Goal: Task Accomplishment & Management: Manage account settings

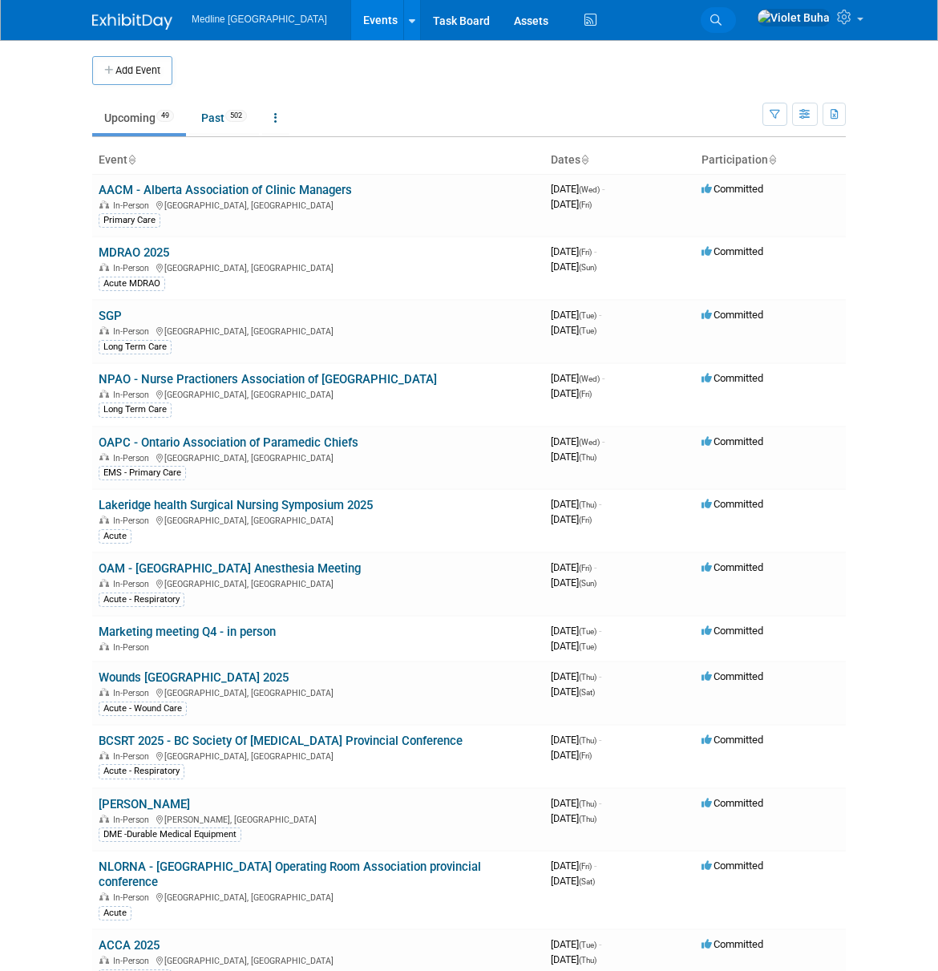
click at [722, 17] on icon at bounding box center [716, 19] width 11 height 11
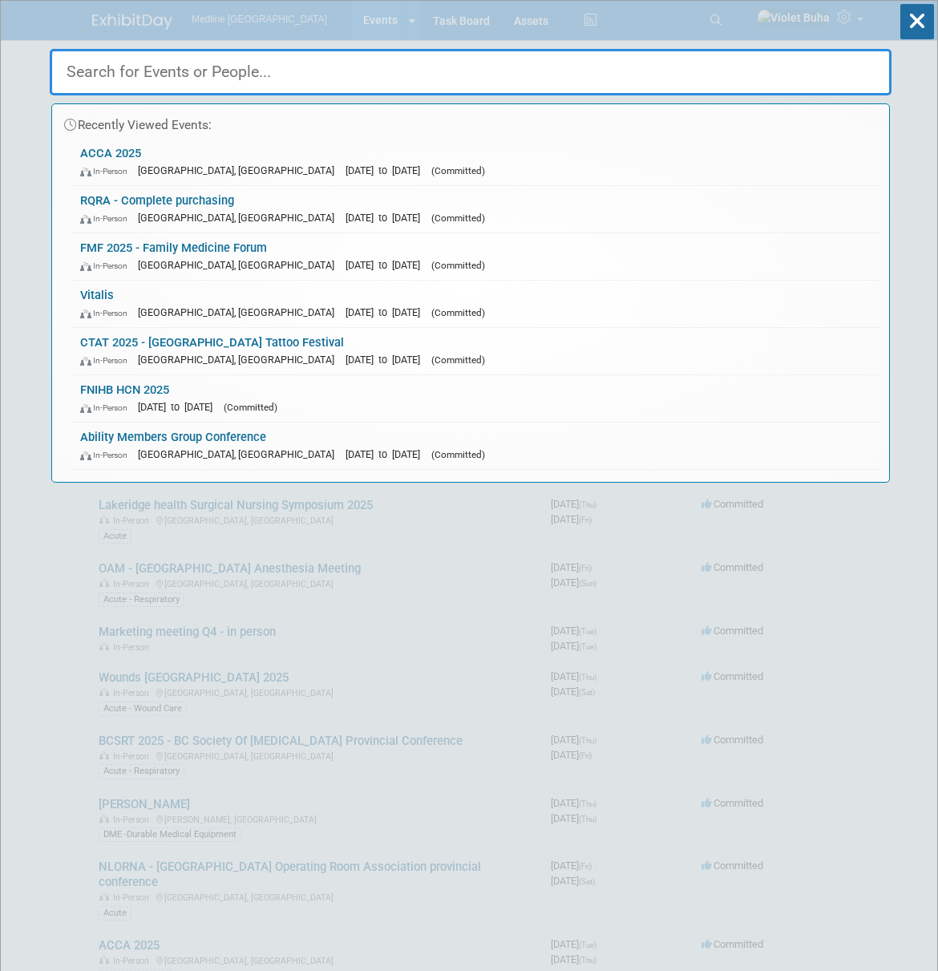
click at [319, 81] on input "text" at bounding box center [471, 72] width 842 height 47
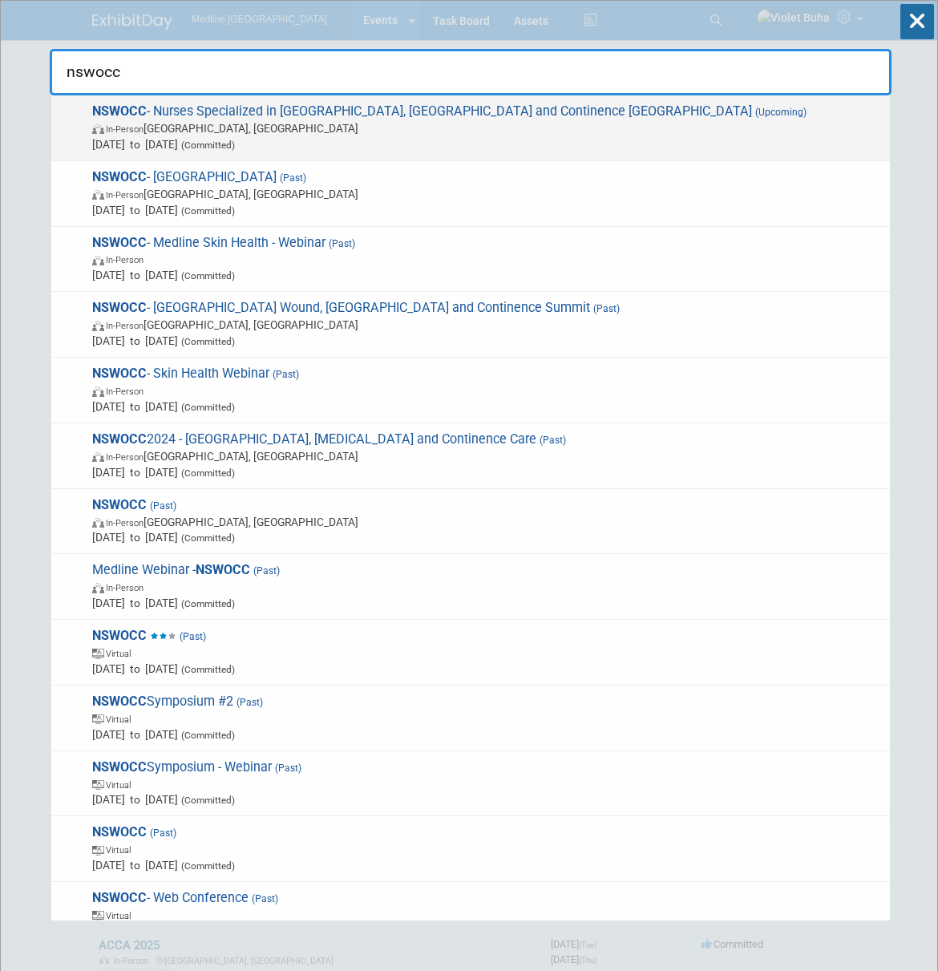
type input "nswocc"
click at [360, 137] on span "Apr 24, 2026 to Apr 28, 2026 (Committed)" at bounding box center [487, 144] width 790 height 16
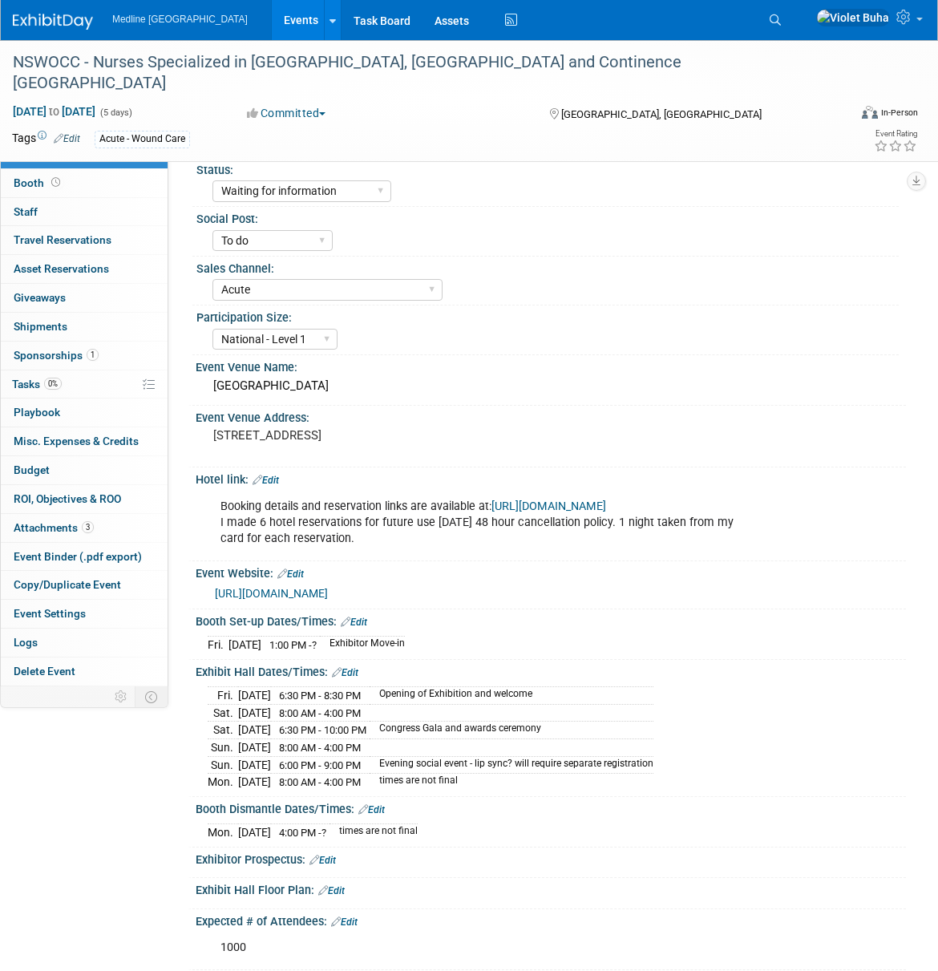
select select "Waiting for information"
select select "To do"
select select "Acute"
select select "National - Level 1"
click at [54, 354] on span "Sponsorships 1" at bounding box center [56, 355] width 85 height 13
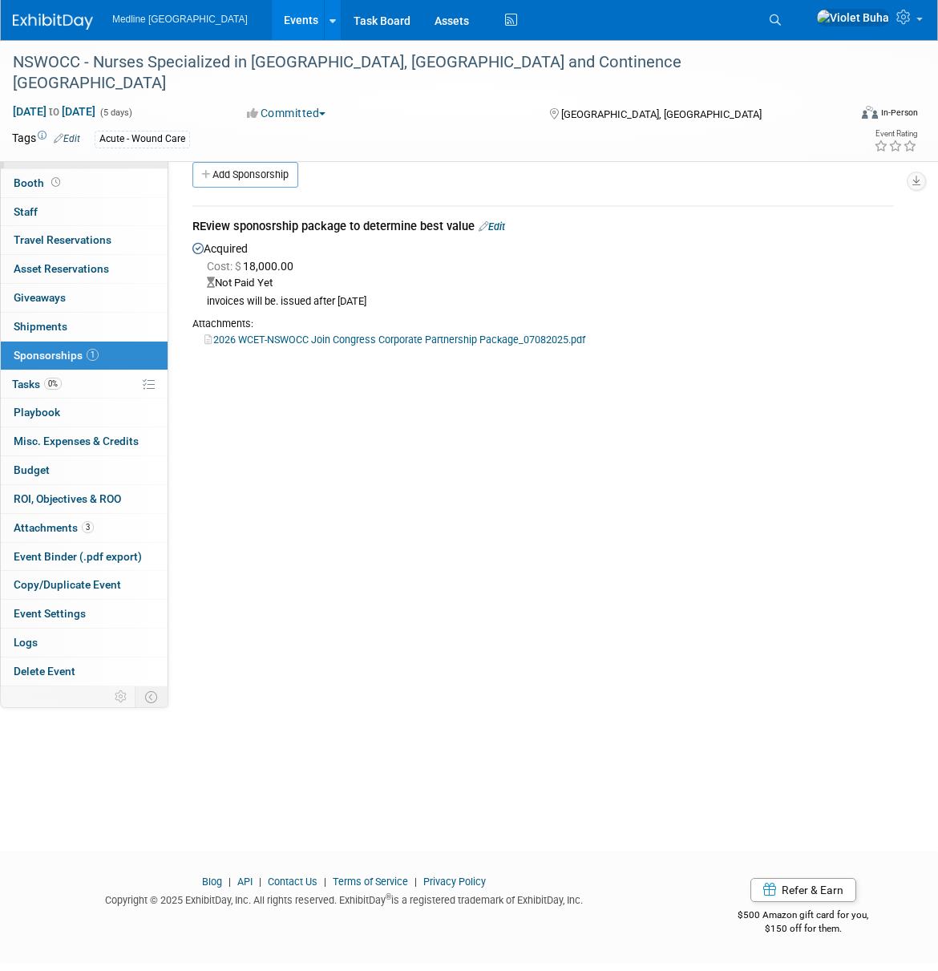
click at [59, 156] on span "Event Information" at bounding box center [59, 154] width 90 height 13
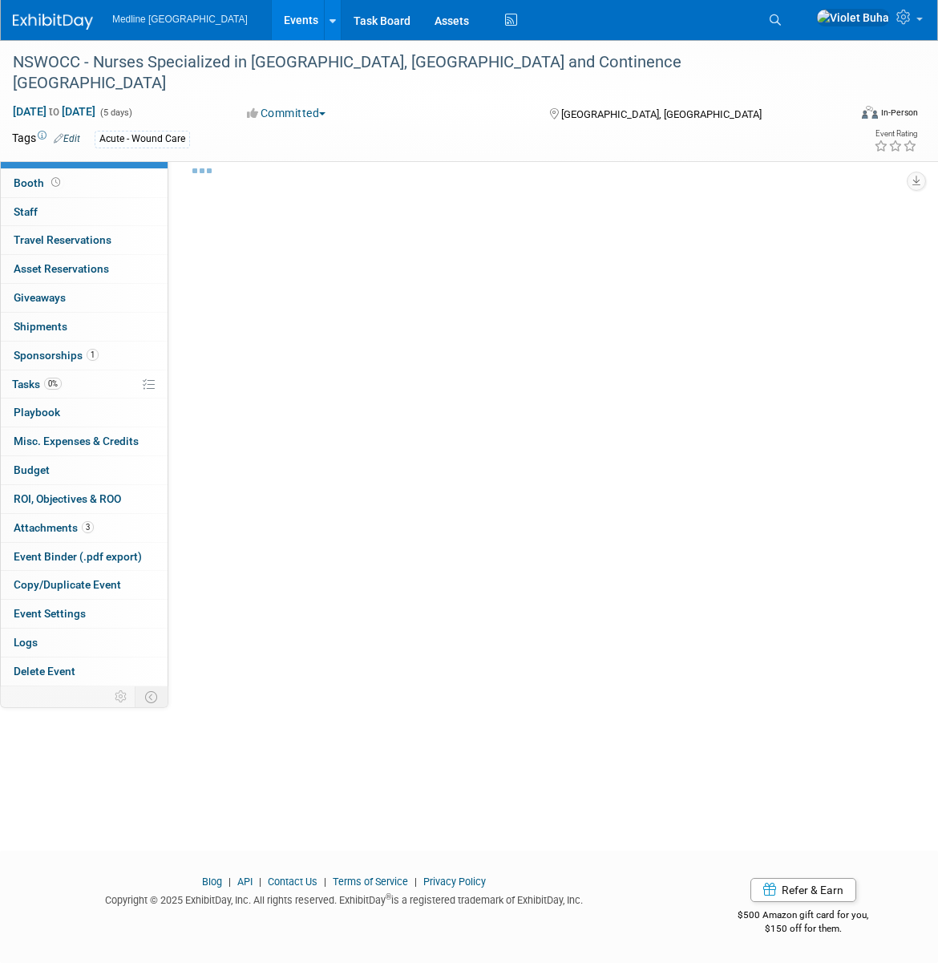
select select "Waiting for information"
select select "To do"
select select "Acute"
select select "National - Level 1"
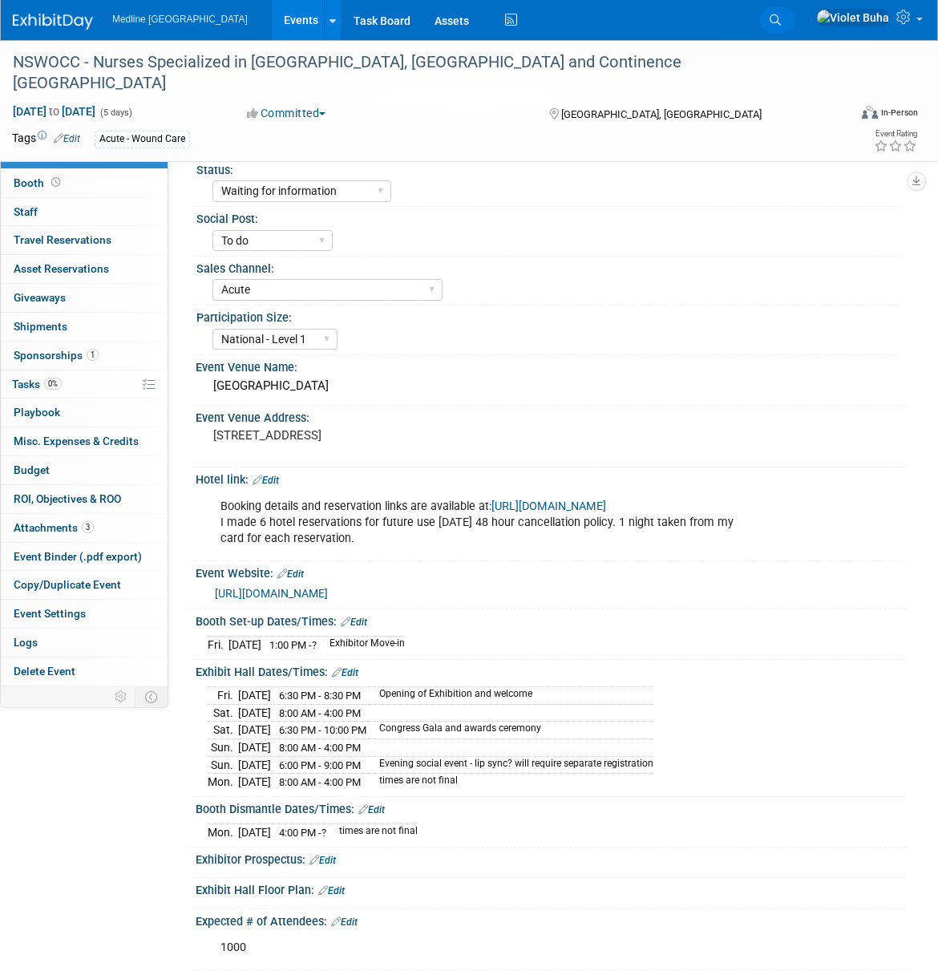
click at [781, 15] on icon at bounding box center [775, 19] width 11 height 11
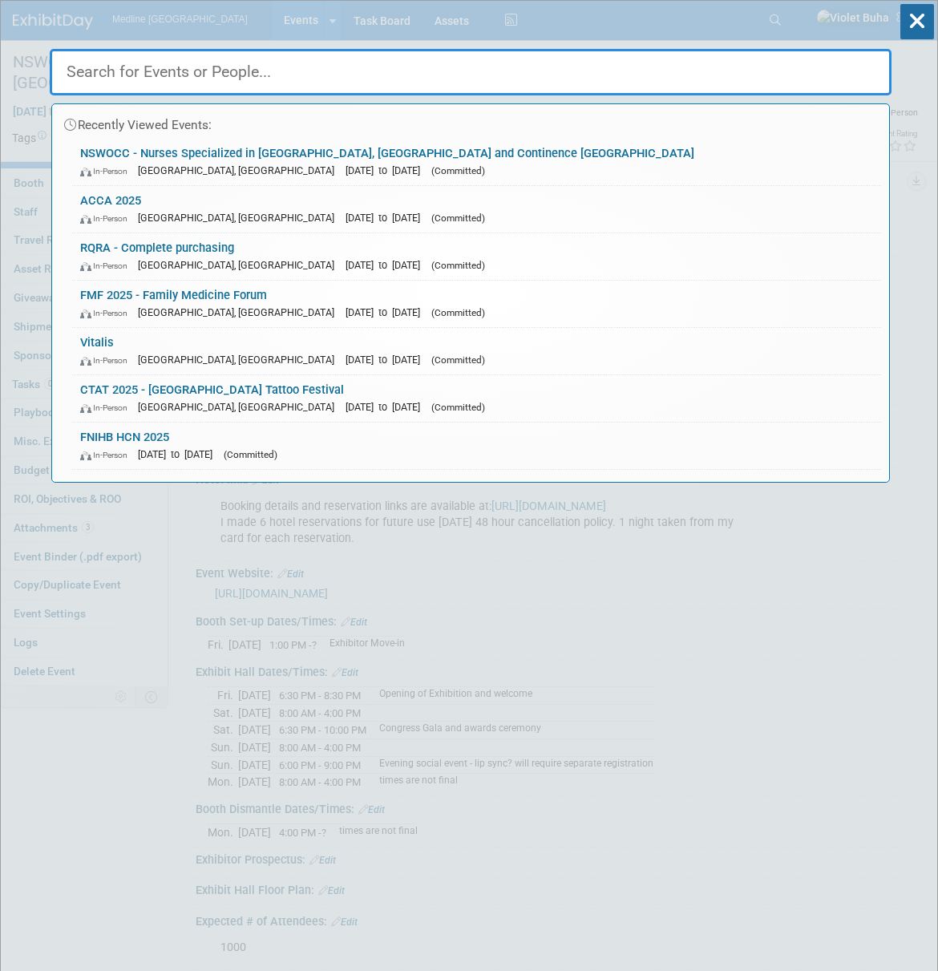
click at [402, 67] on input "text" at bounding box center [471, 72] width 842 height 47
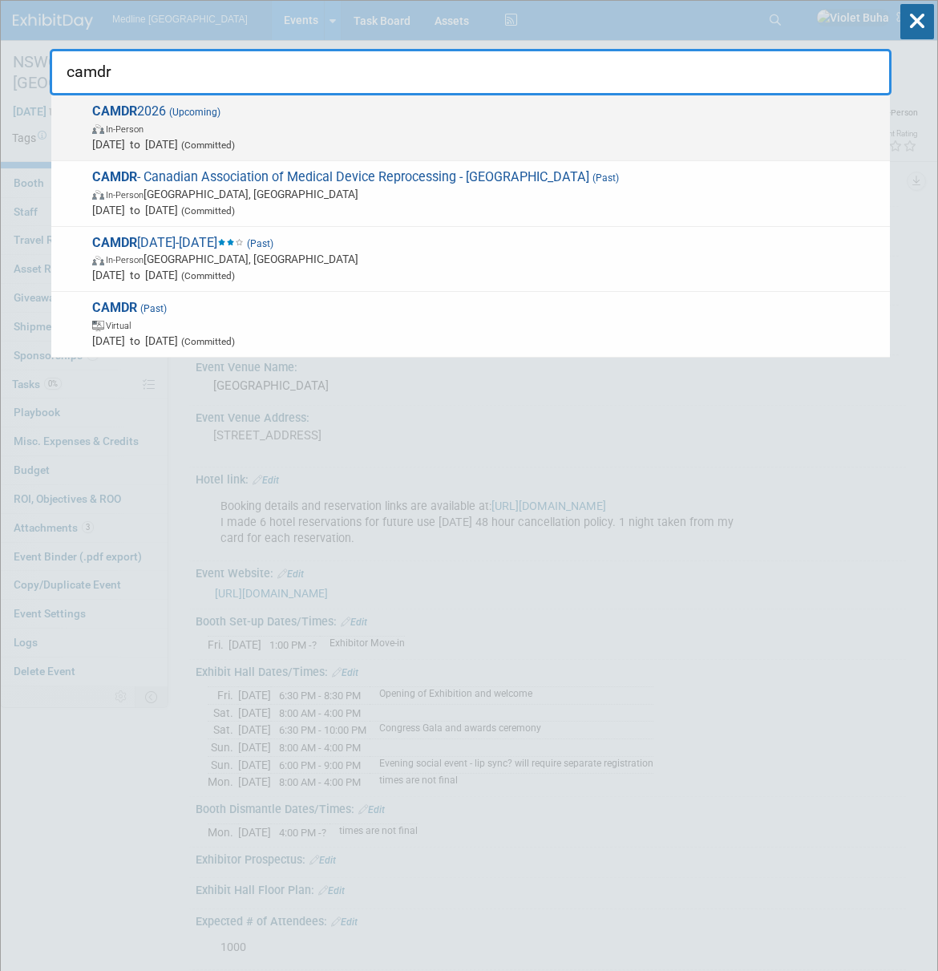
type input "camdr"
click at [297, 132] on span "In-Person" at bounding box center [487, 128] width 790 height 16
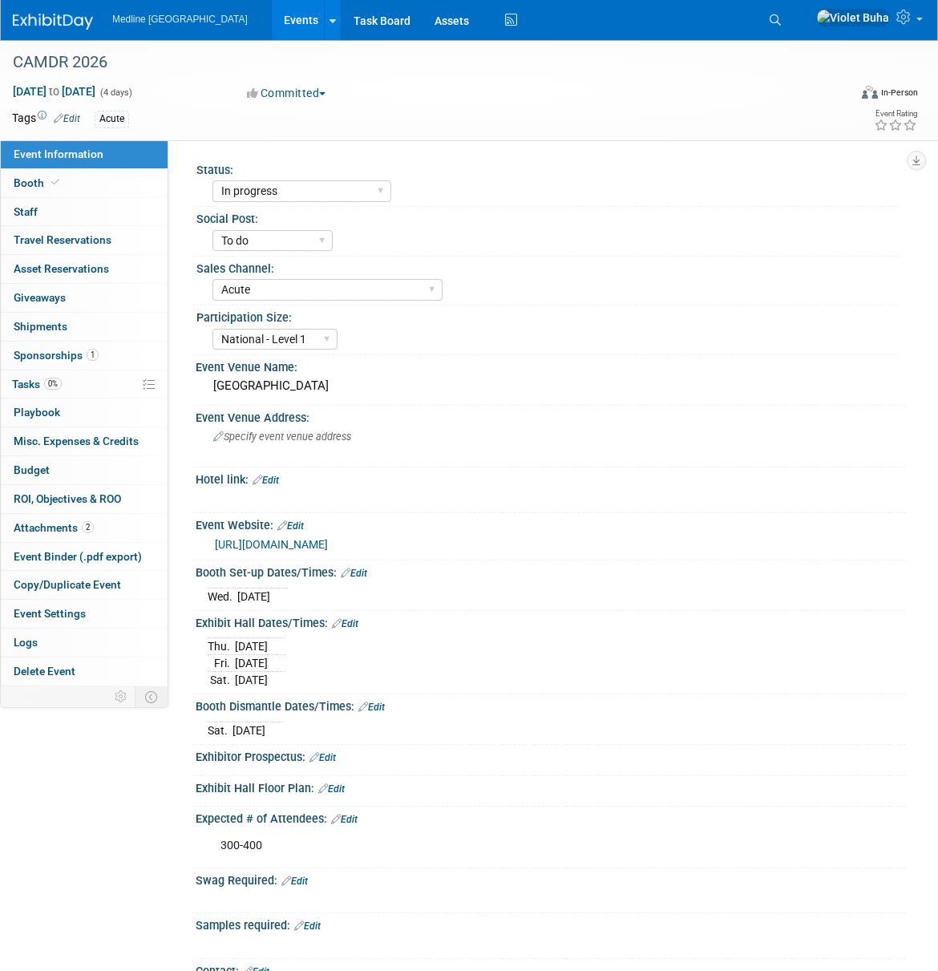
select select "In progress"
select select "To do"
select select "Acute"
select select "National - Level 1"
click at [91, 212] on link "0 Staff 0" at bounding box center [84, 212] width 167 height 28
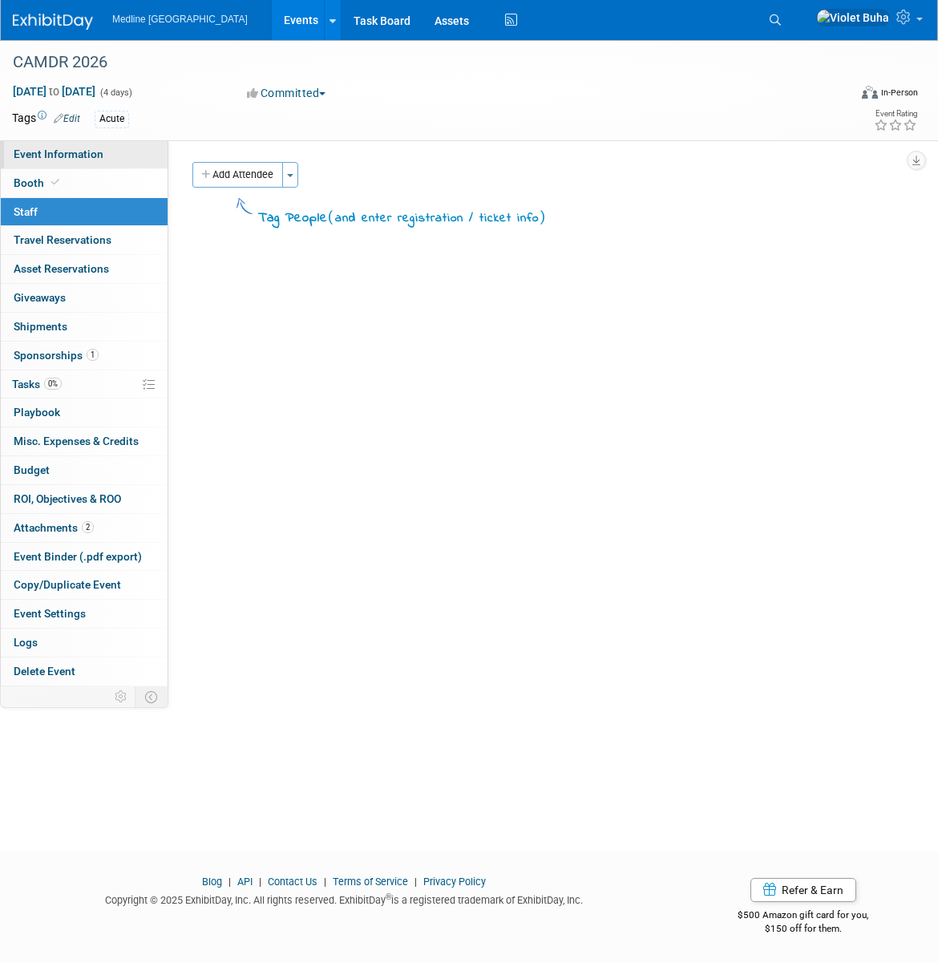
click at [111, 151] on link "Event Information" at bounding box center [84, 154] width 167 height 28
select select "In progress"
select select "To do"
select select "Acute"
select select "National - Level 1"
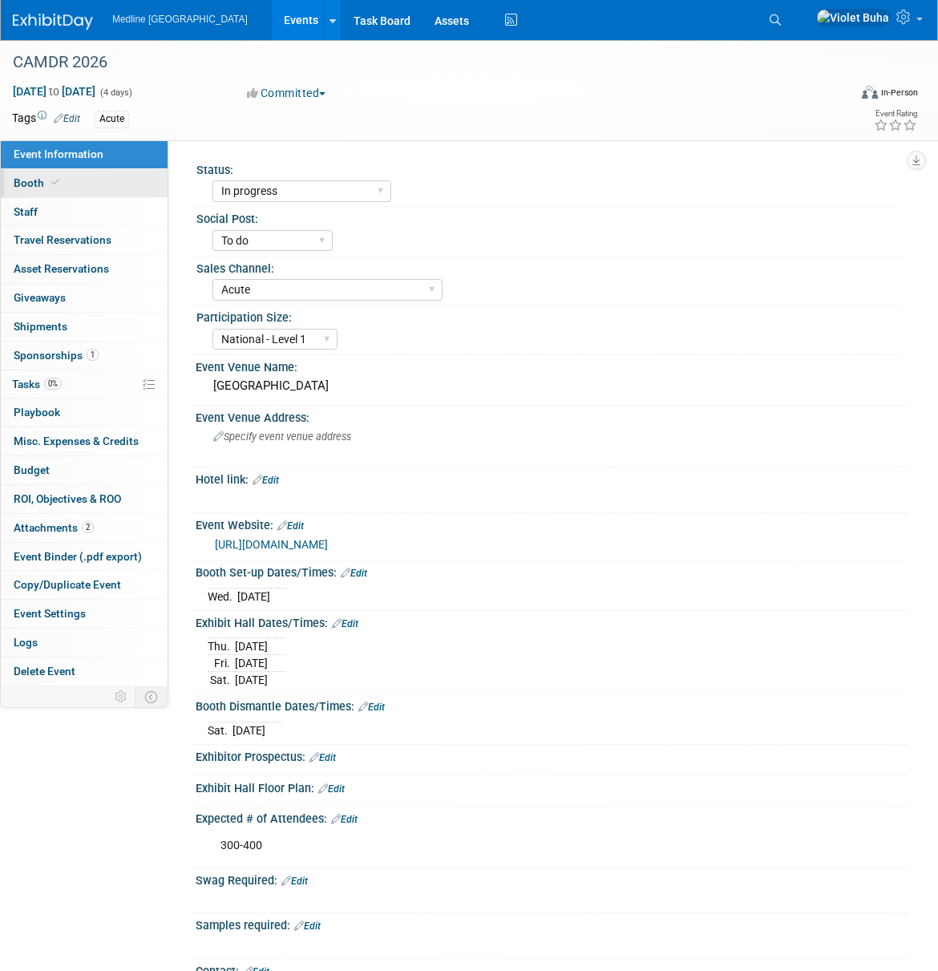
click at [91, 187] on link "Booth" at bounding box center [84, 183] width 167 height 28
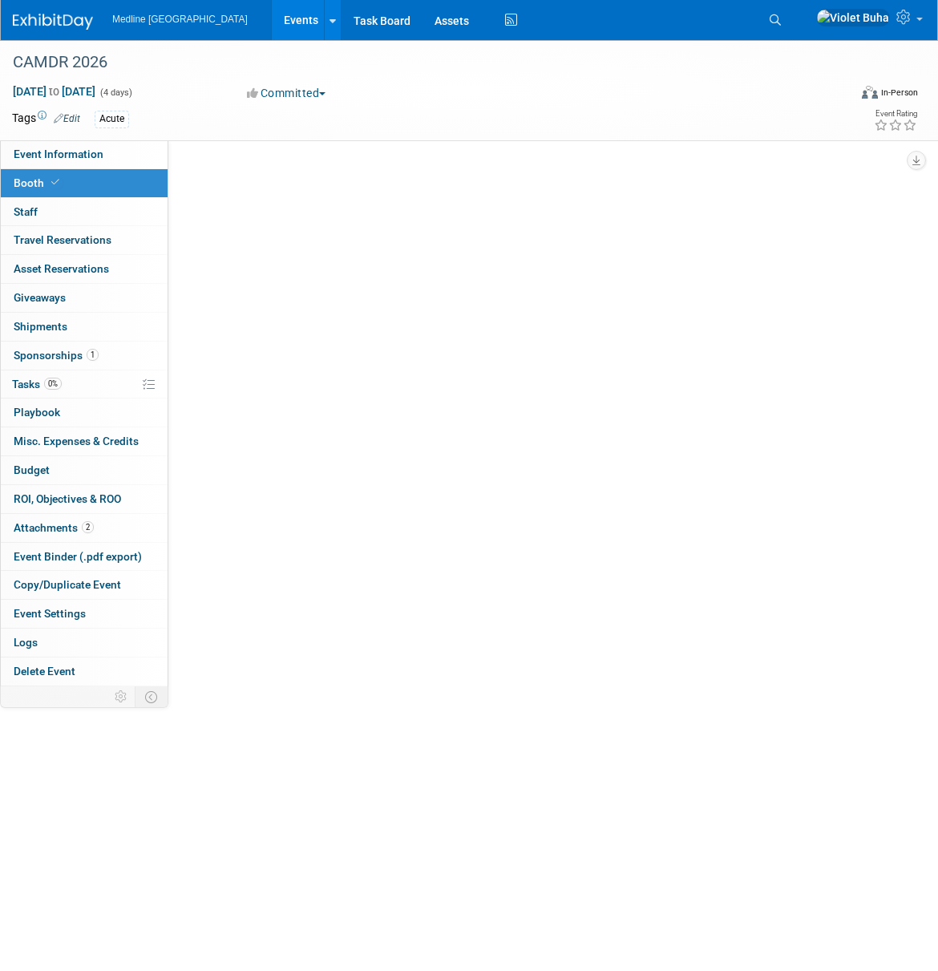
click at [91, 187] on link "Booth" at bounding box center [84, 183] width 167 height 28
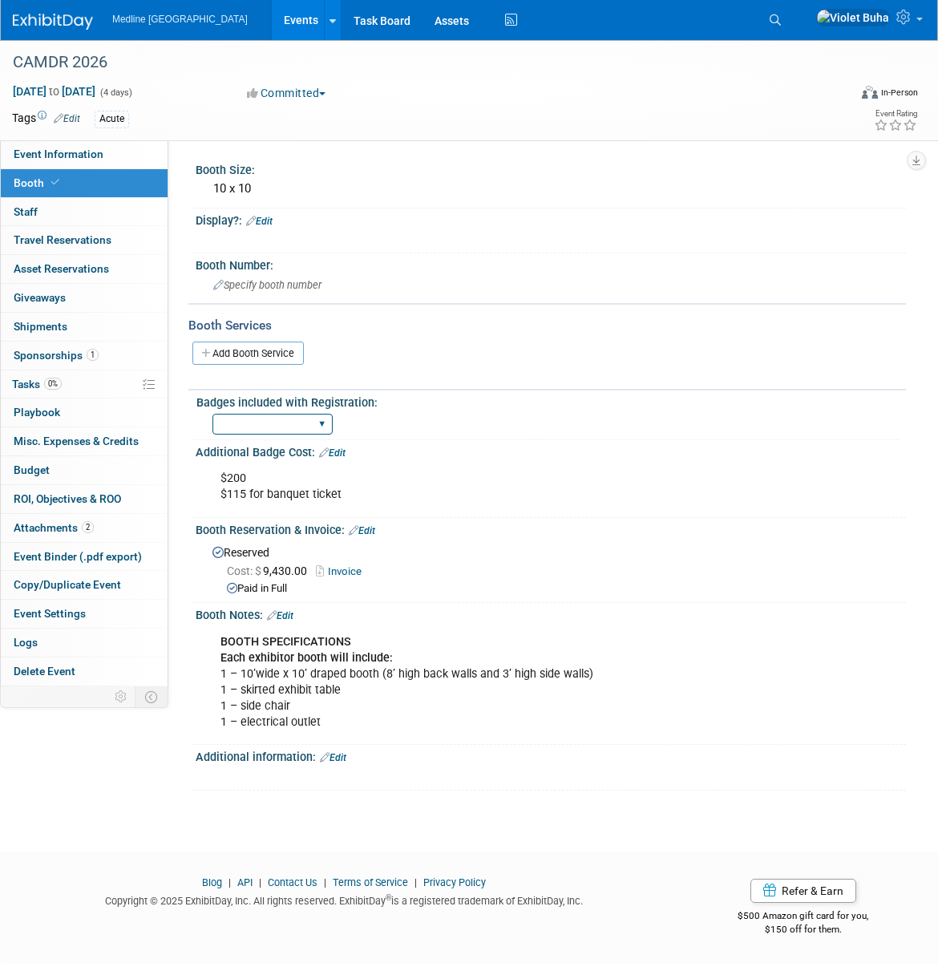
click at [291, 424] on select "1 2 3 4 5 6 7 8 9 10 11 12 13 14 15" at bounding box center [273, 425] width 120 height 22
select select "4"
click at [213, 414] on select "1 2 3 4 5 6 7 8 9 10 11 12 13 14 15" at bounding box center [273, 425] width 120 height 22
click at [43, 353] on span "Sponsorships 1" at bounding box center [56, 355] width 85 height 13
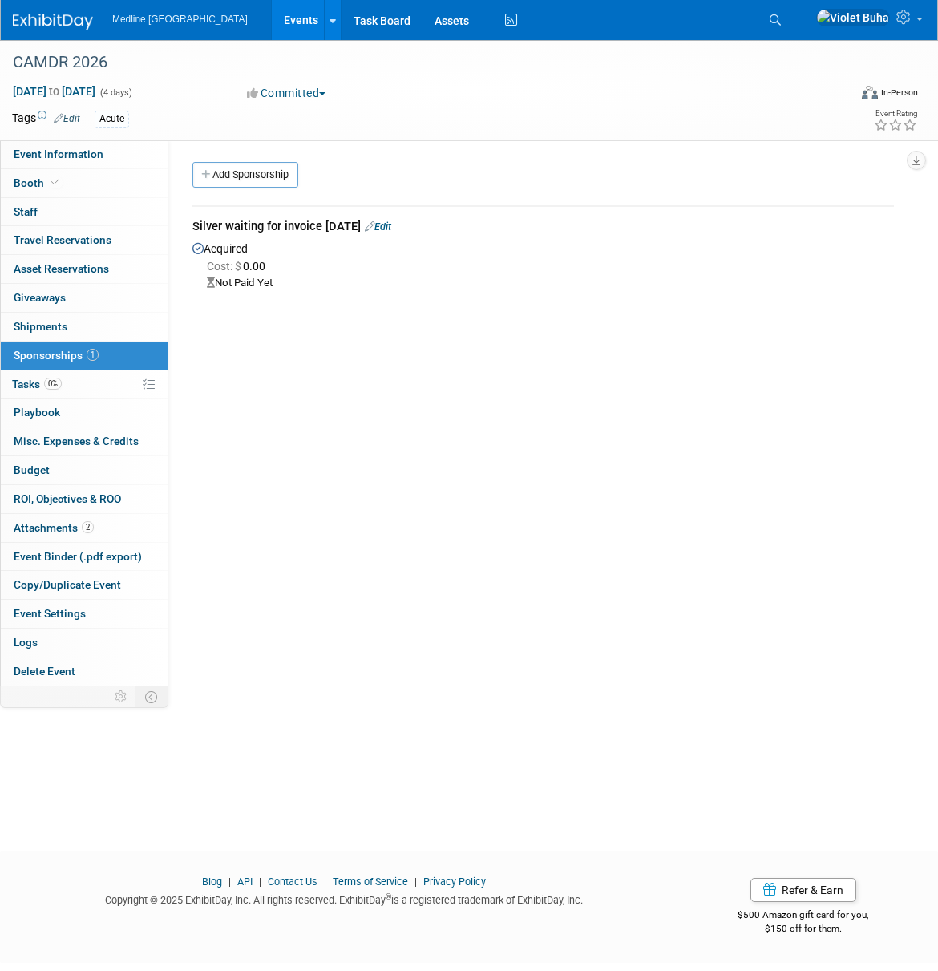
click at [389, 227] on link "Edit" at bounding box center [378, 227] width 26 height 12
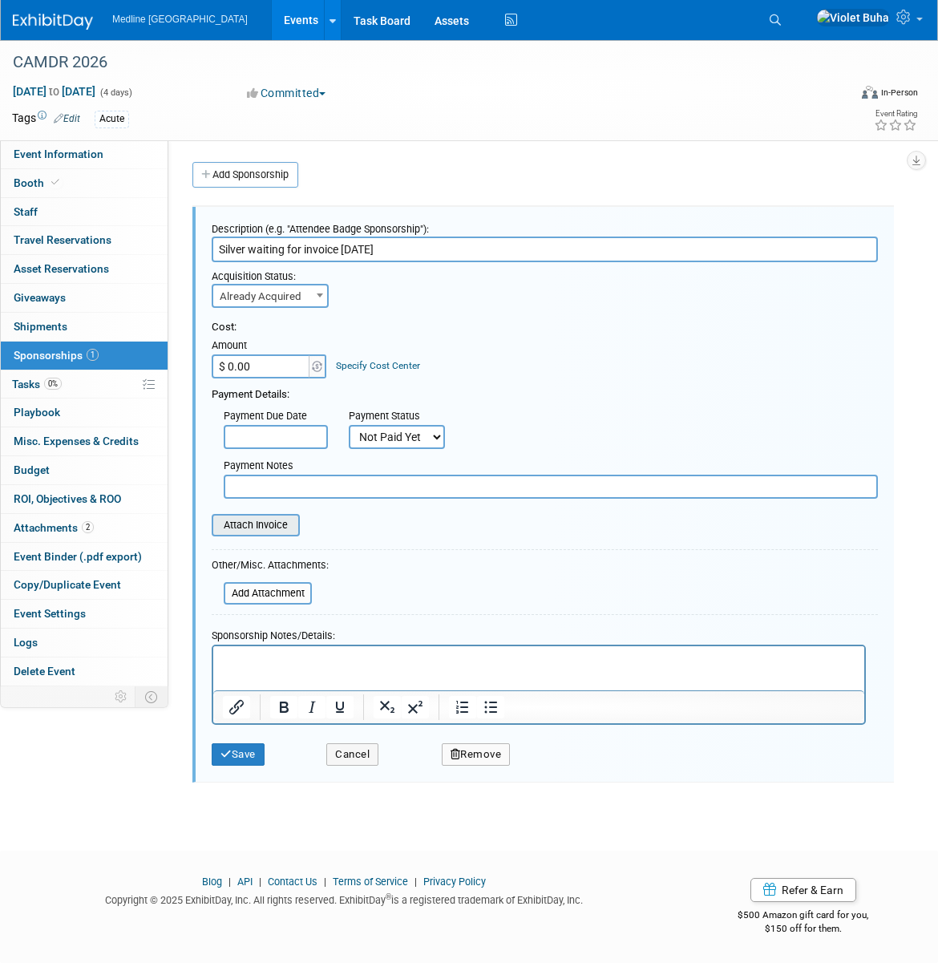
click at [264, 524] on input "file" at bounding box center [202, 525] width 191 height 19
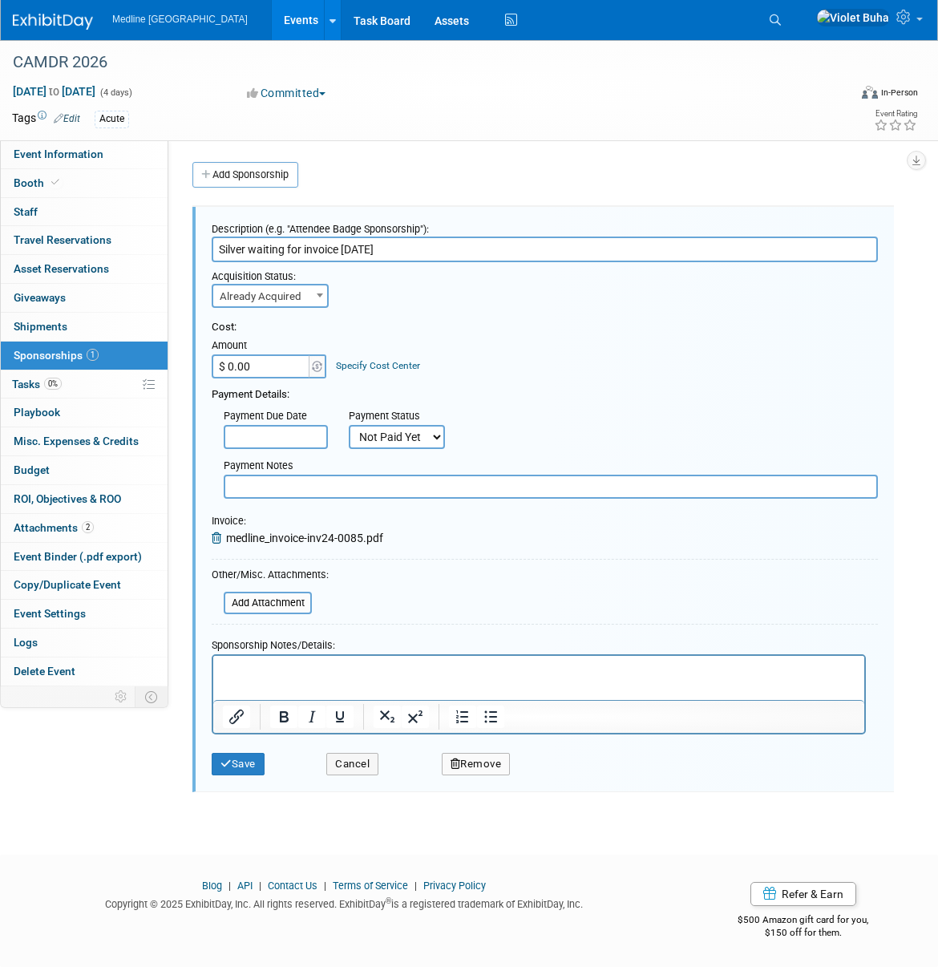
click at [287, 366] on input "$ 0.00" at bounding box center [262, 366] width 100 height 24
type input "$ 9,430.00"
click at [340, 512] on div "Attach Invoice Invoice: medline_invoice-inv24-0085.pdf" at bounding box center [545, 522] width 666 height 47
click at [244, 766] on button "Save" at bounding box center [238, 764] width 53 height 22
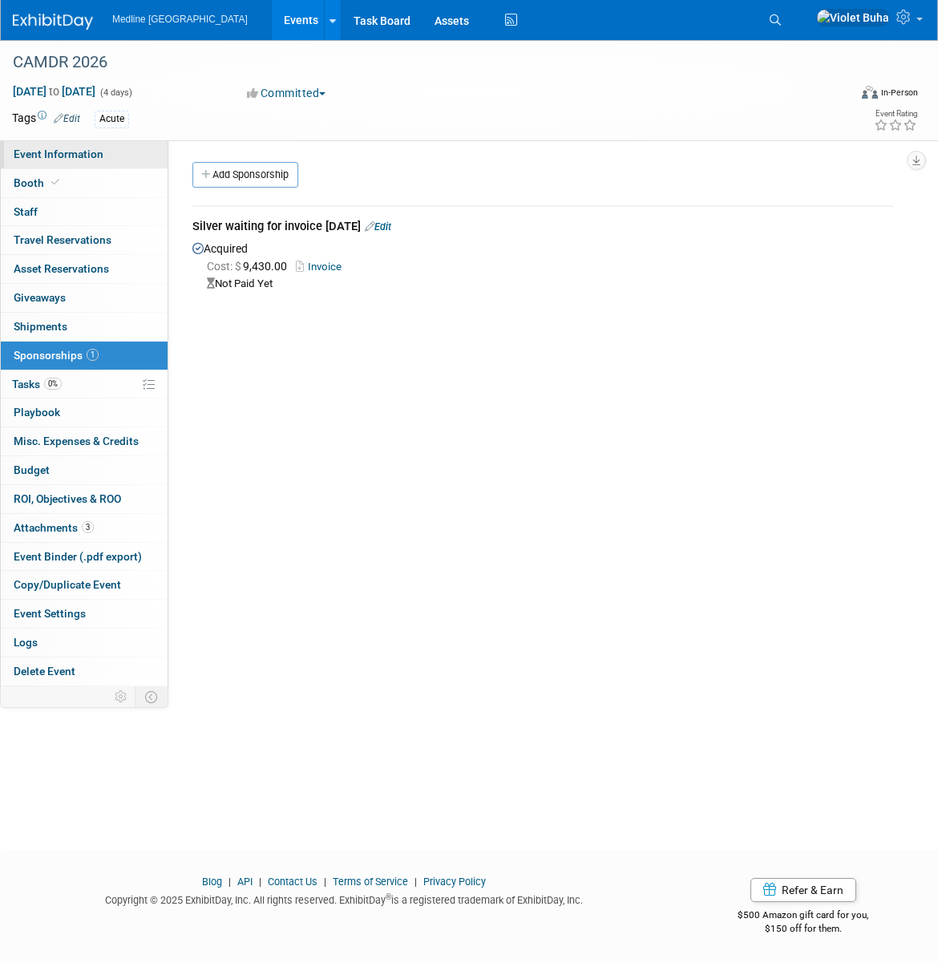
click at [65, 153] on span "Event Information" at bounding box center [59, 154] width 90 height 13
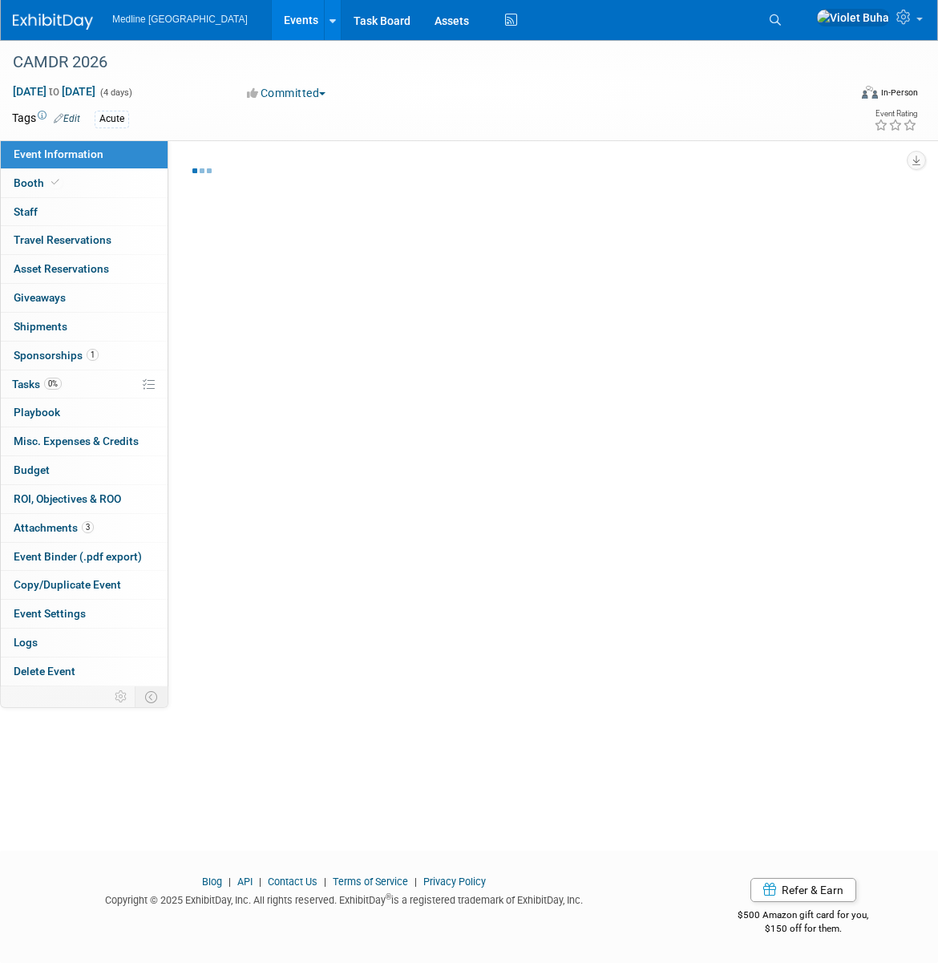
select select "In progress"
select select "To do"
select select "Acute"
select select "National - Level 1"
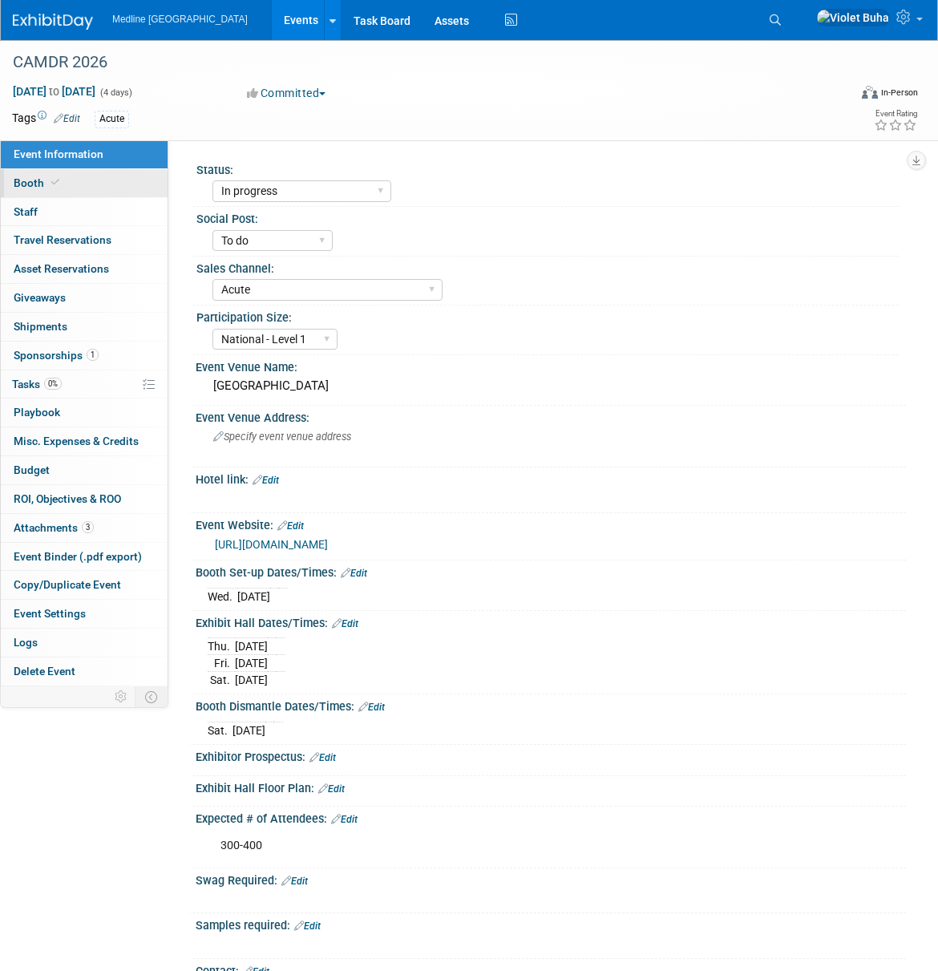
click at [70, 183] on link "Booth" at bounding box center [84, 183] width 167 height 28
select select "4"
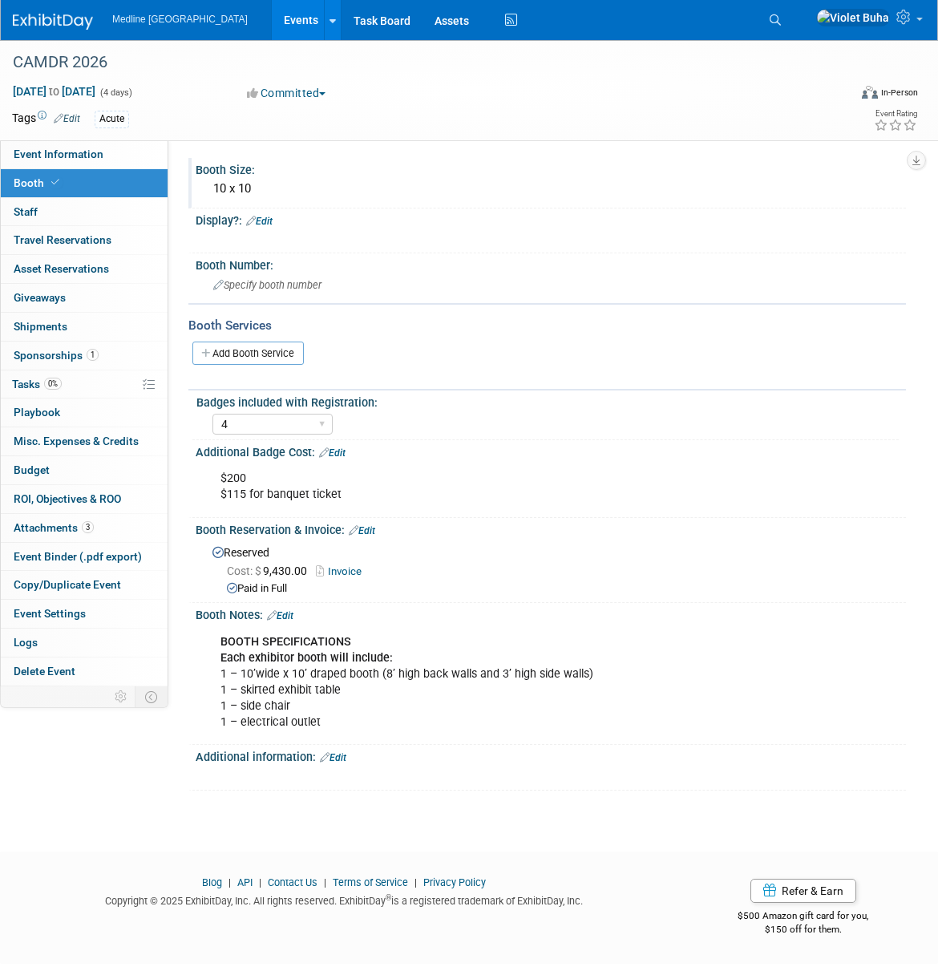
click at [298, 186] on div "10 x 10" at bounding box center [551, 188] width 686 height 25
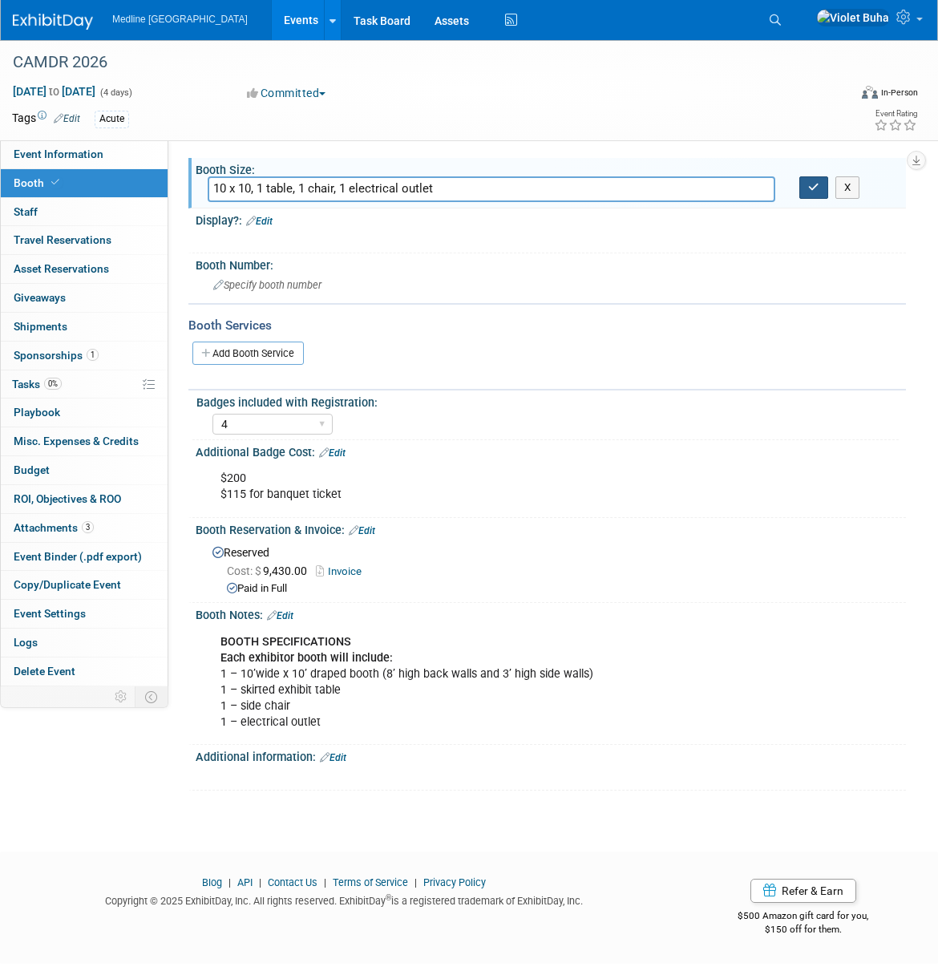
type input "10 x 10, 1 table, 1 chair, 1 electrical outlet"
click at [813, 190] on icon "button" at bounding box center [813, 187] width 11 height 10
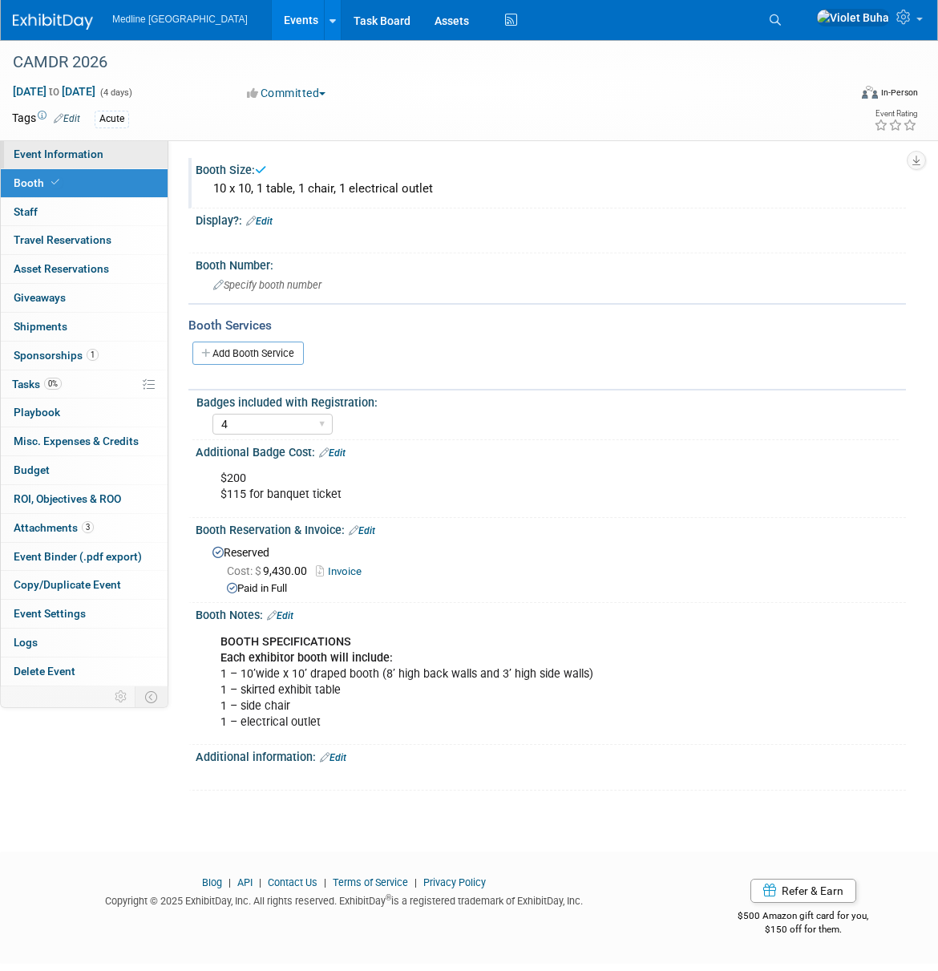
click at [101, 159] on link "Event Information" at bounding box center [84, 154] width 167 height 28
select select "In progress"
select select "To do"
select select "Acute"
select select "National - Level 1"
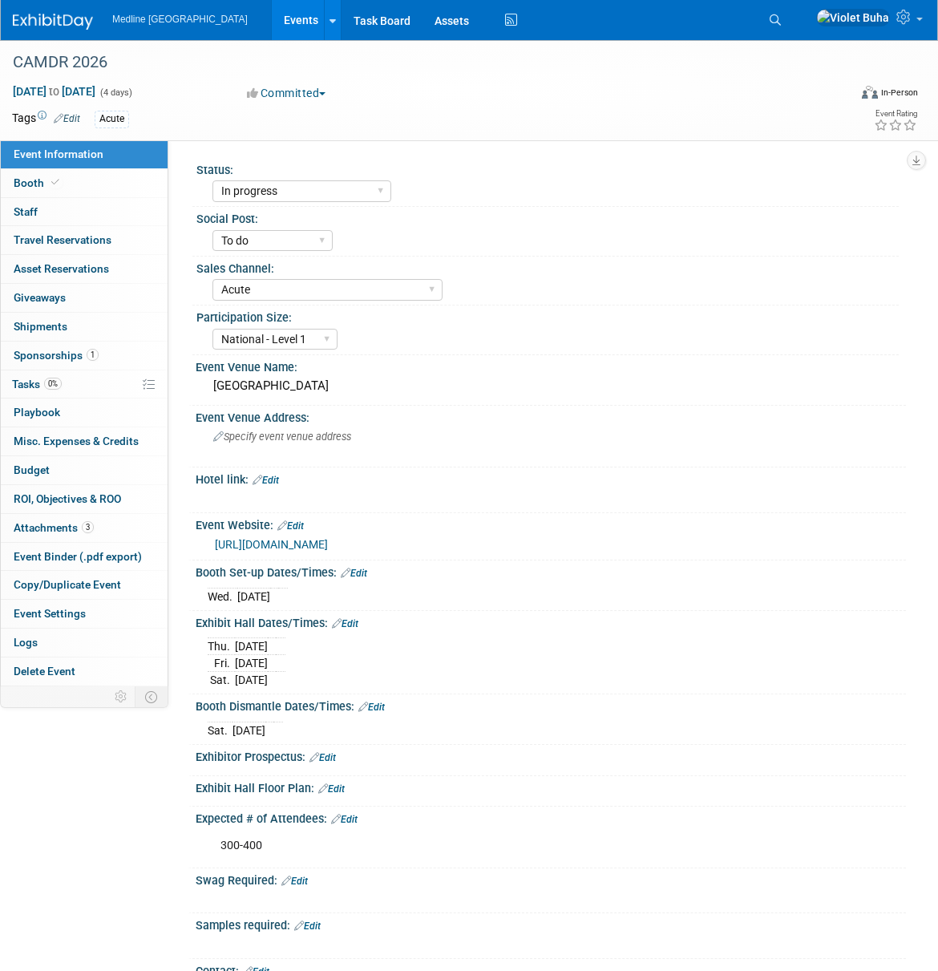
click at [367, 575] on link "Edit" at bounding box center [354, 573] width 26 height 11
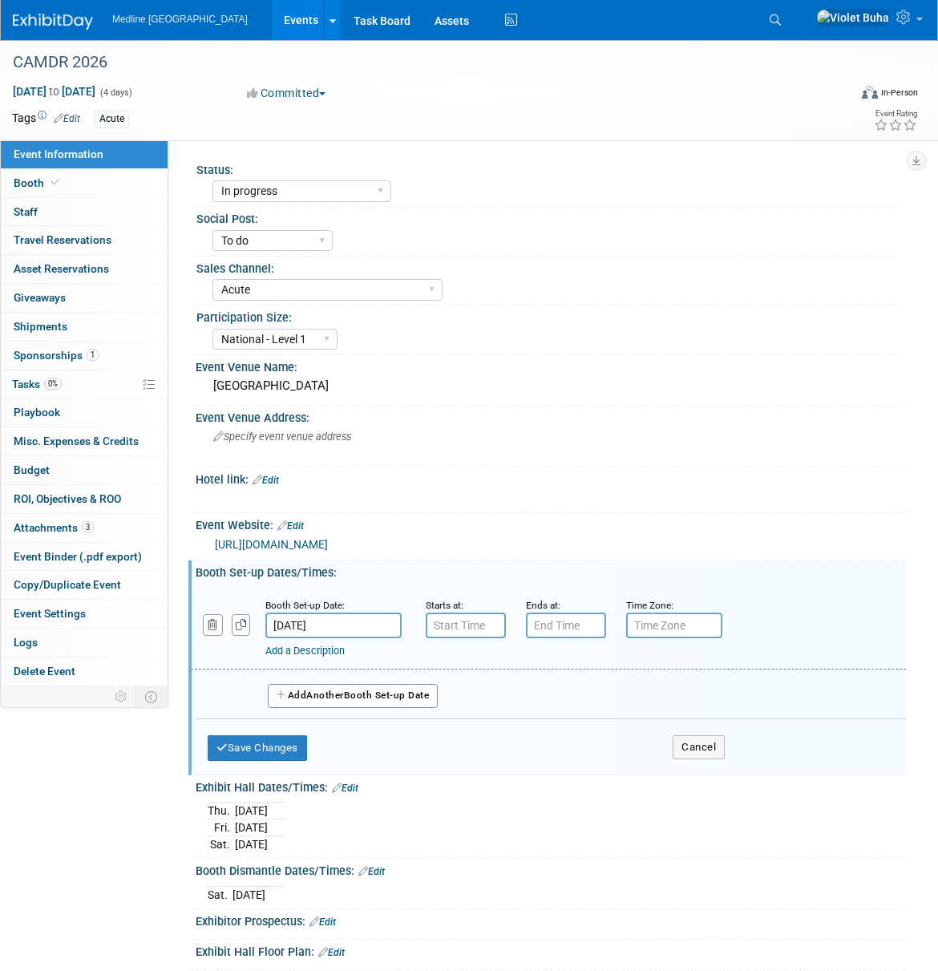
click at [335, 626] on input "Oct 21, 2026" at bounding box center [333, 626] width 136 height 26
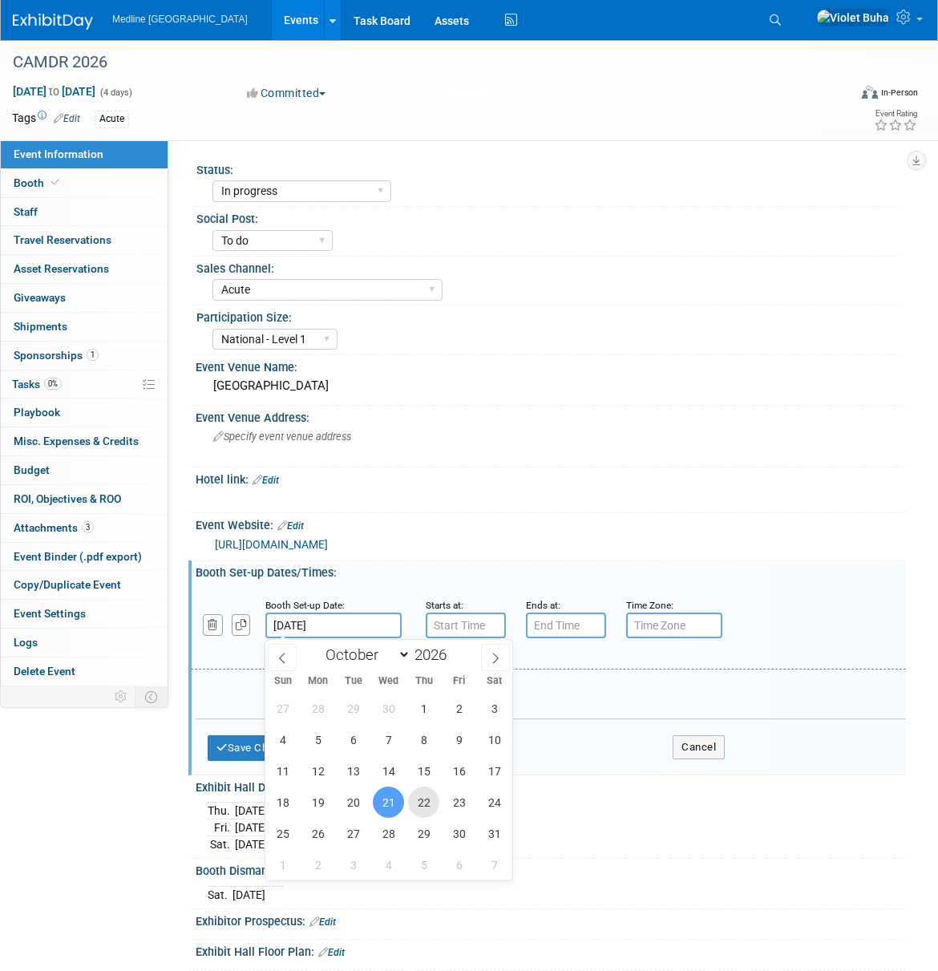
click at [425, 802] on span "22" at bounding box center [423, 802] width 31 height 31
type input "Oct 22, 2026"
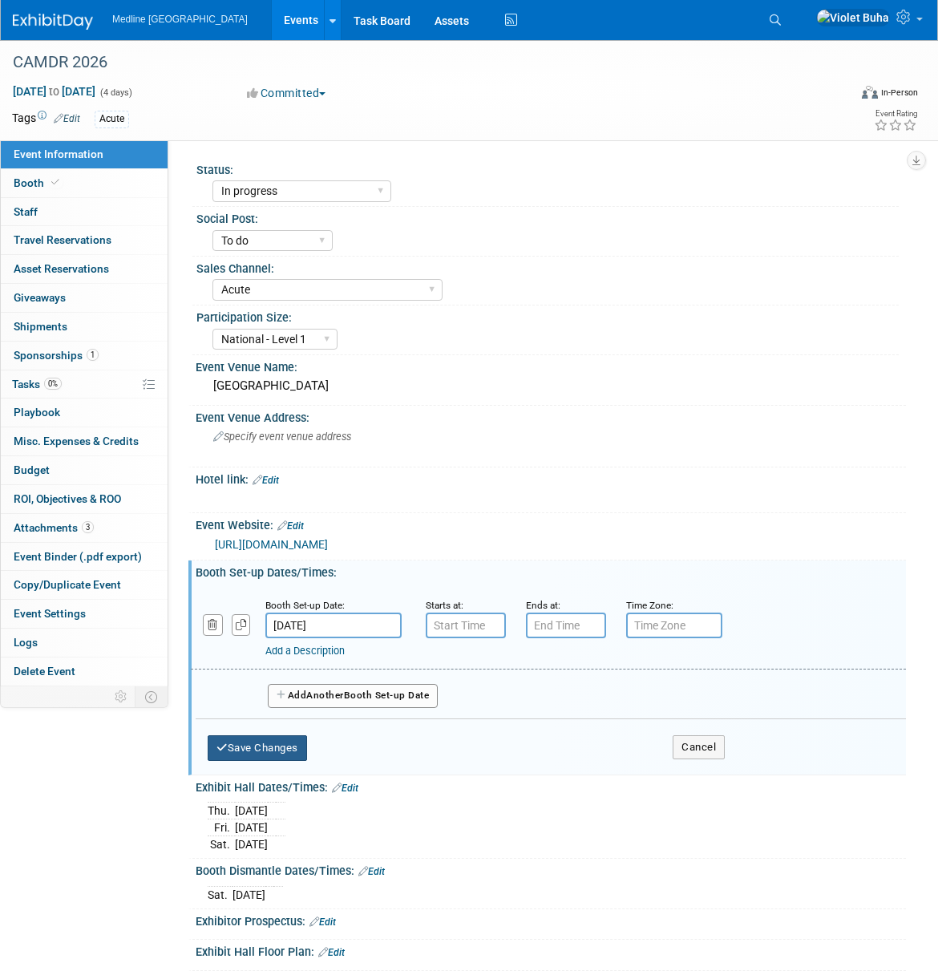
click at [261, 744] on button "Save Changes" at bounding box center [257, 748] width 99 height 26
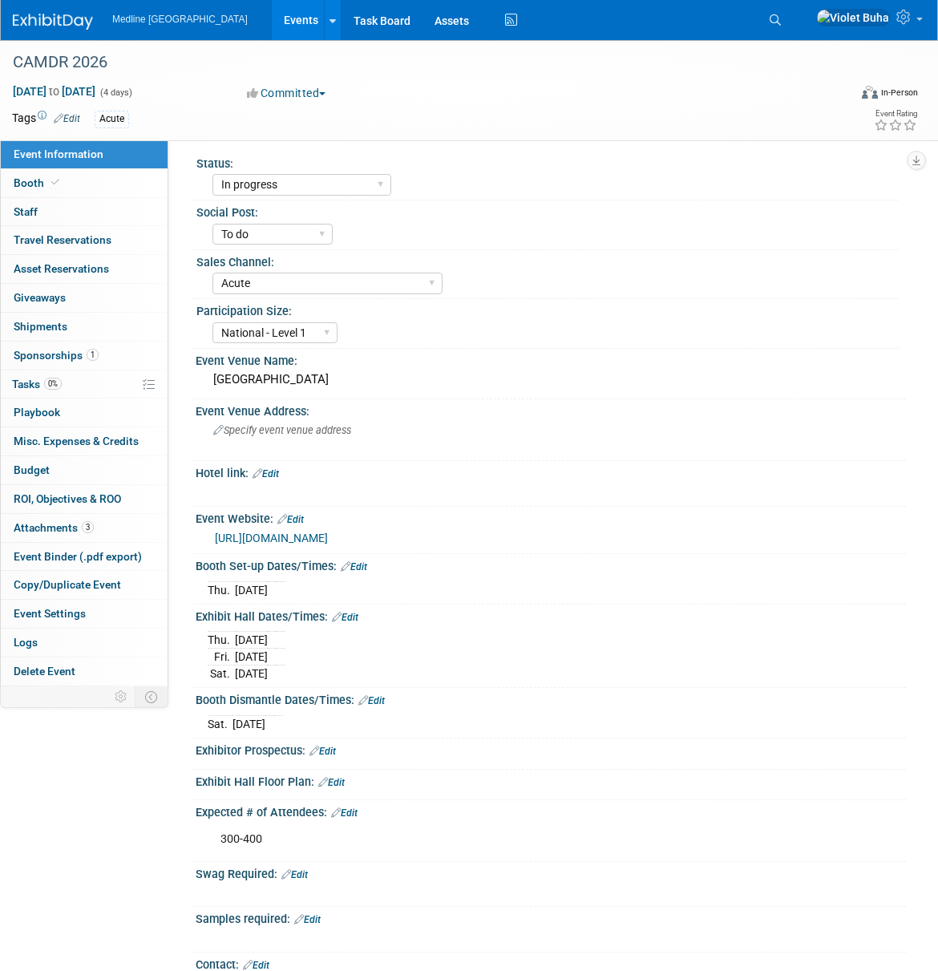
scroll to position [4, 0]
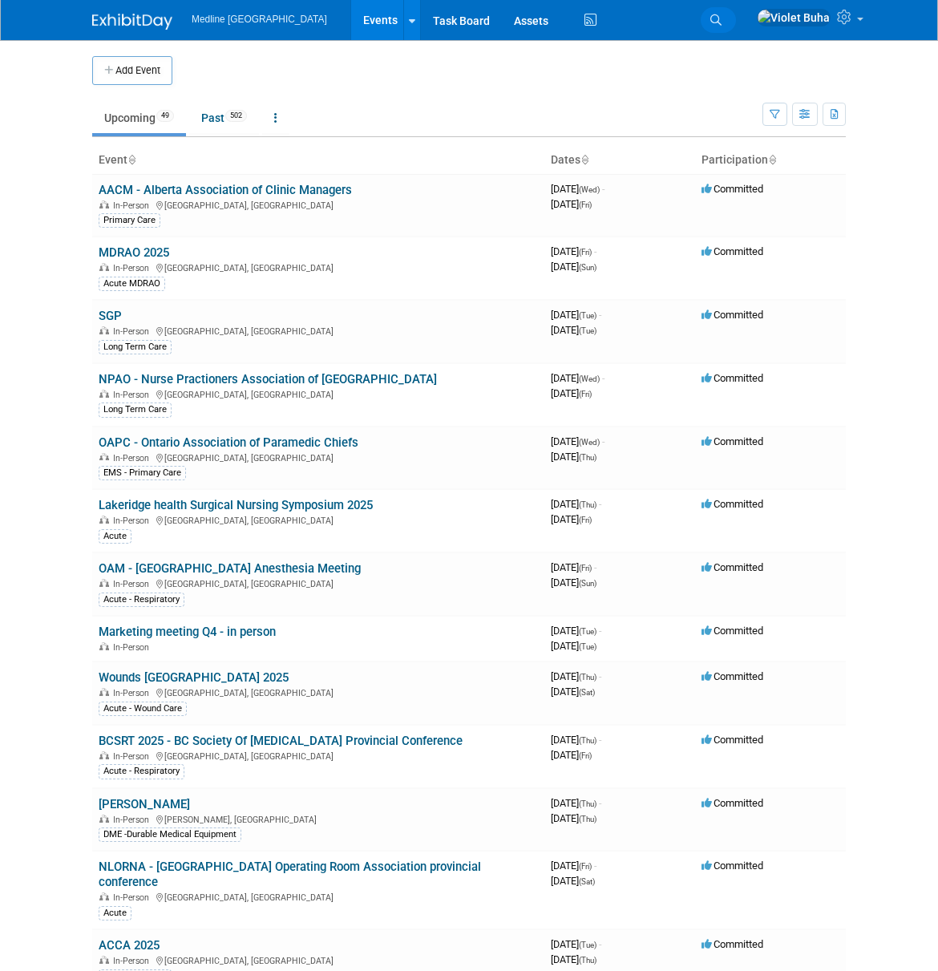
click at [722, 21] on icon at bounding box center [716, 19] width 11 height 11
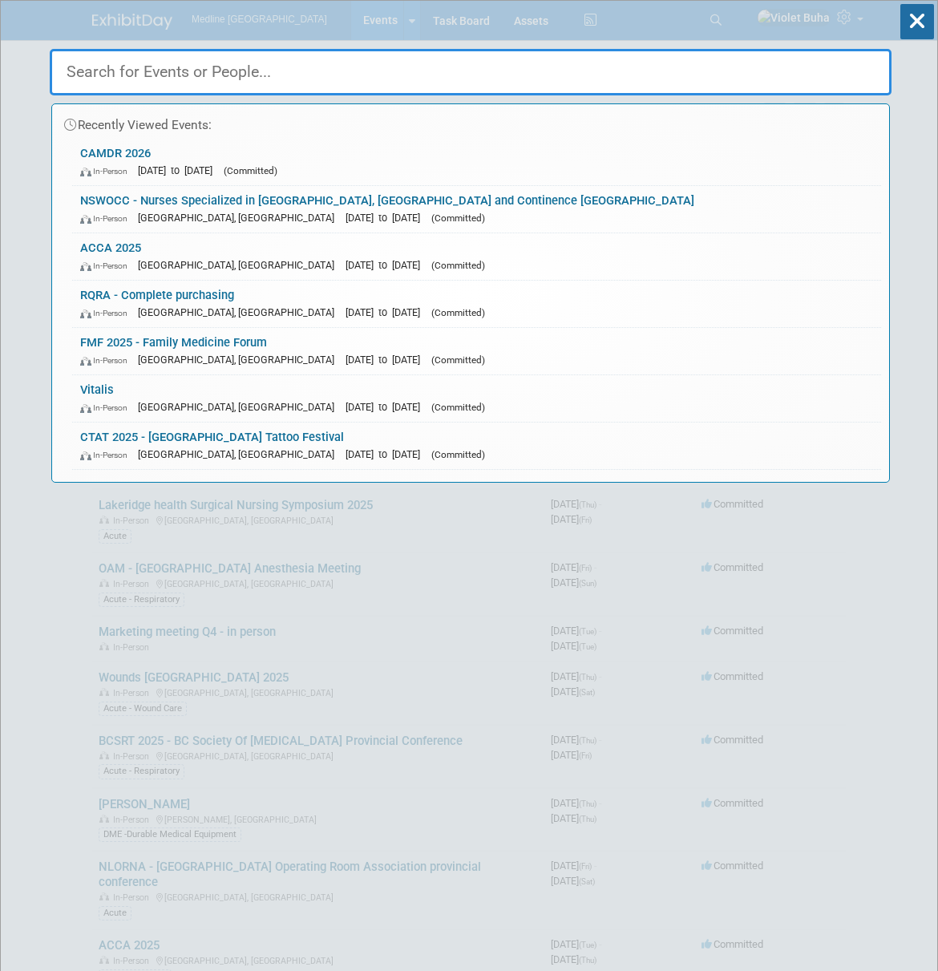
click at [248, 63] on input "text" at bounding box center [471, 72] width 842 height 47
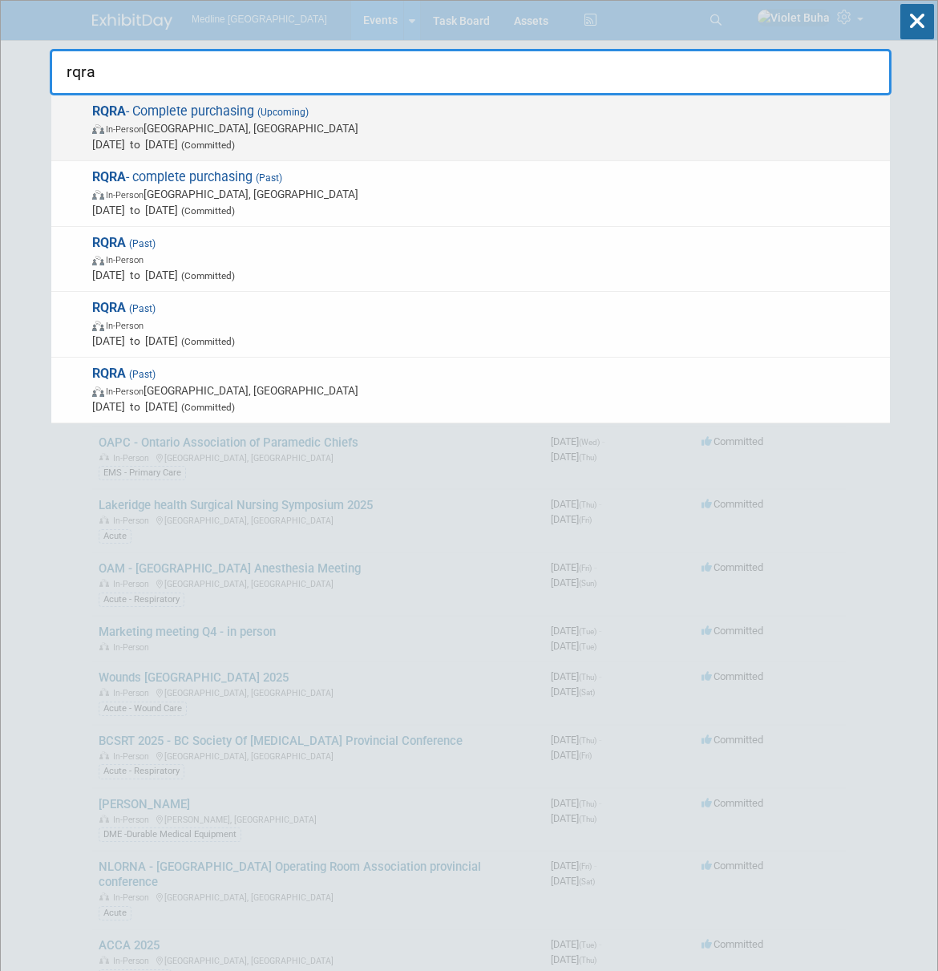
type input "rqra"
click at [262, 136] on span "In-Person Montréal, Canada" at bounding box center [487, 128] width 790 height 16
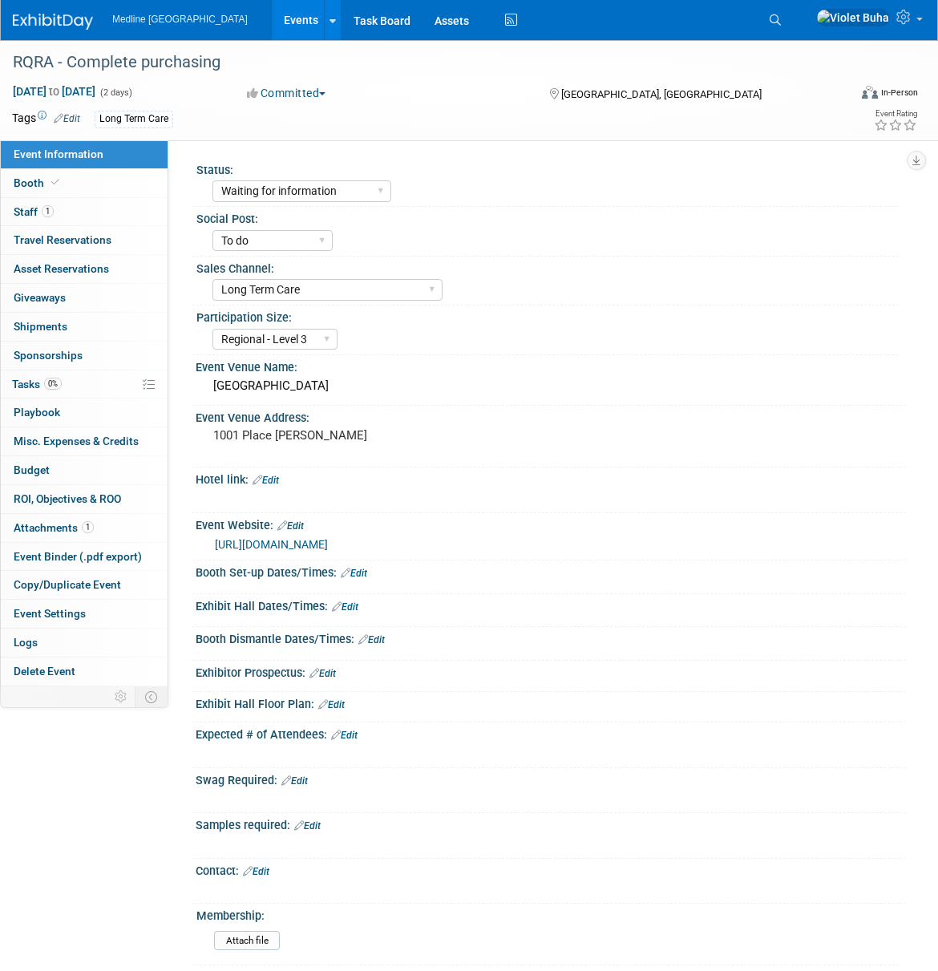
select select "Waiting for information"
select select "To do"
select select "Long Term Care"
select select "Regional - Level 3"
click at [111, 211] on link "1 Staff 1" at bounding box center [84, 212] width 167 height 28
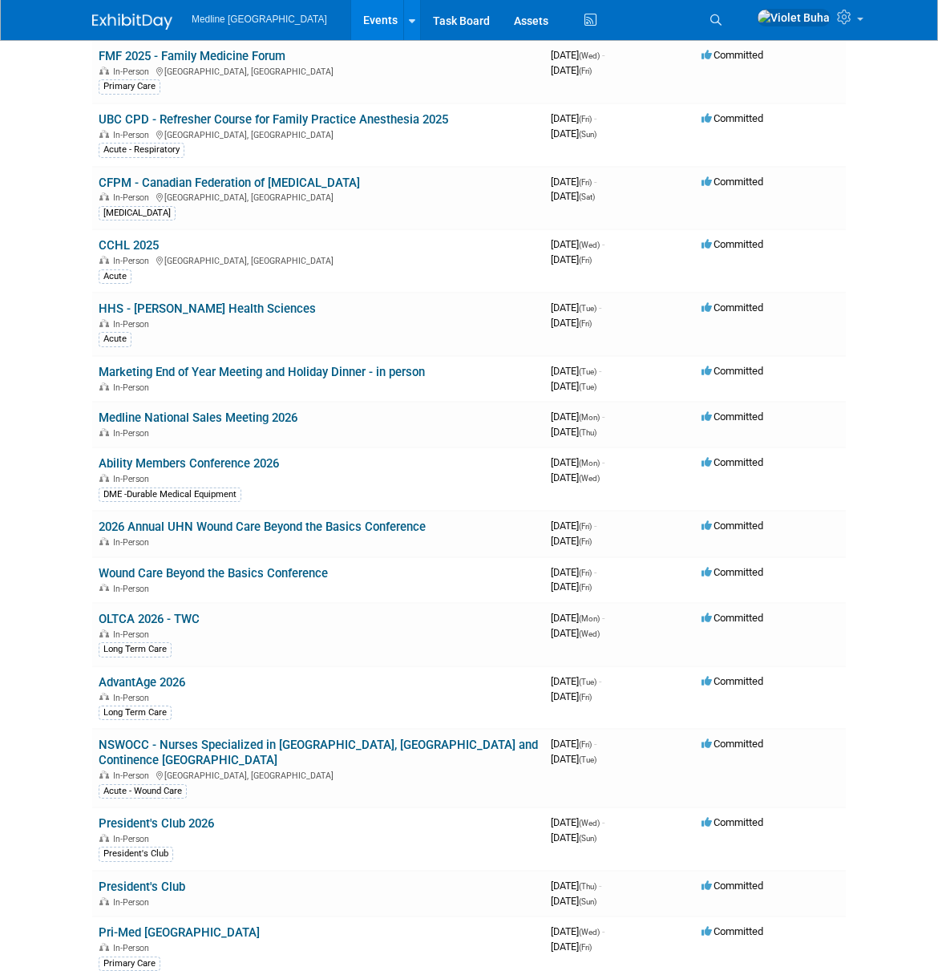
scroll to position [1747, 0]
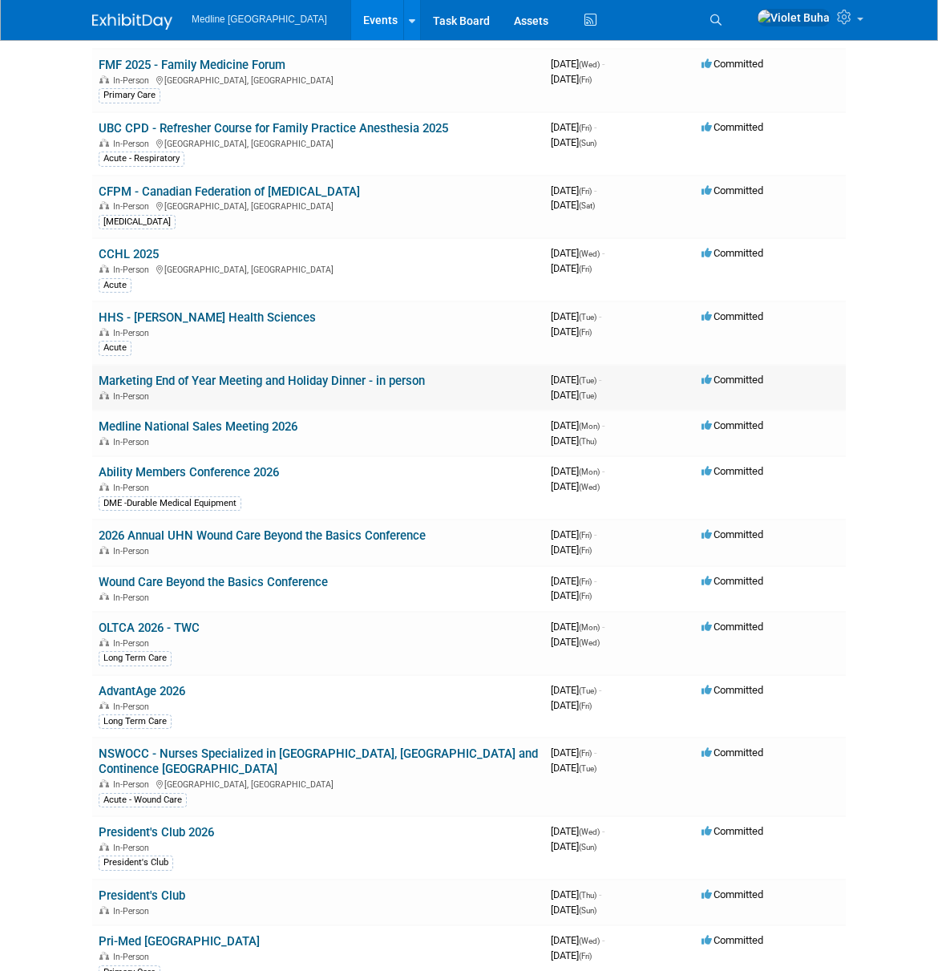
click at [279, 387] on link "Marketing End of Year Meeting and Holiday Dinner - in person" at bounding box center [262, 381] width 326 height 14
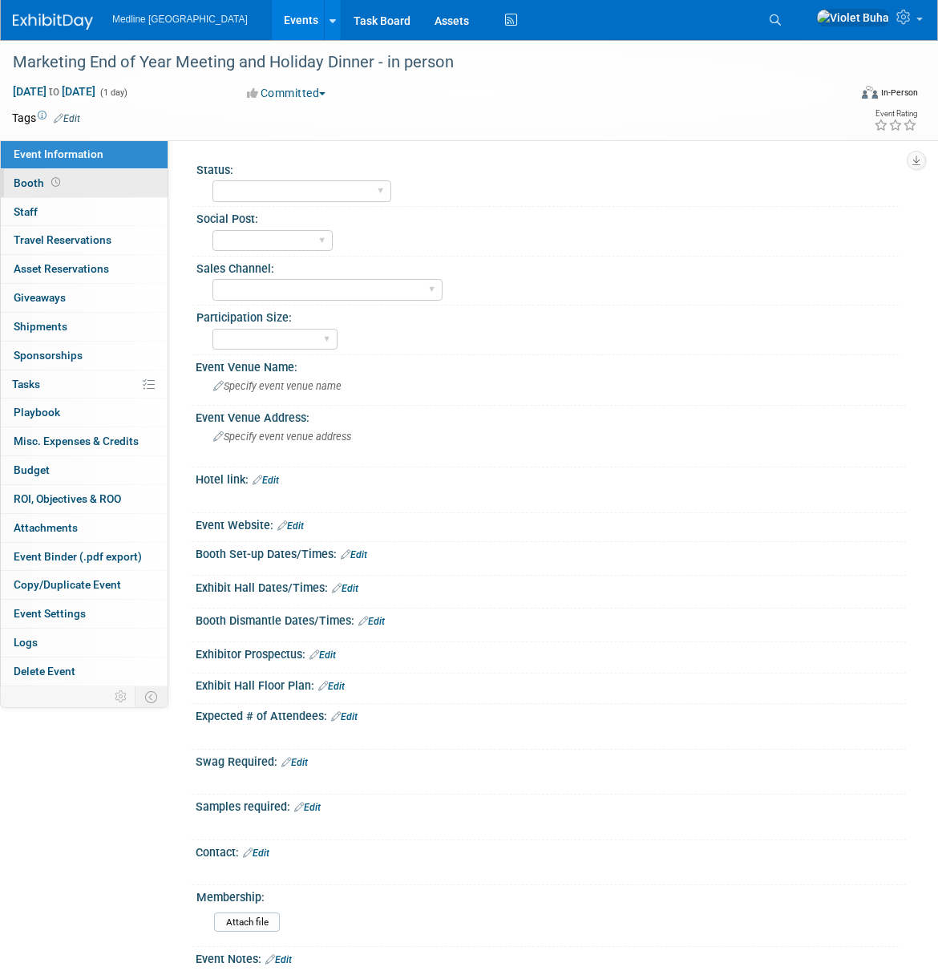
click at [101, 196] on link "Booth" at bounding box center [84, 183] width 167 height 28
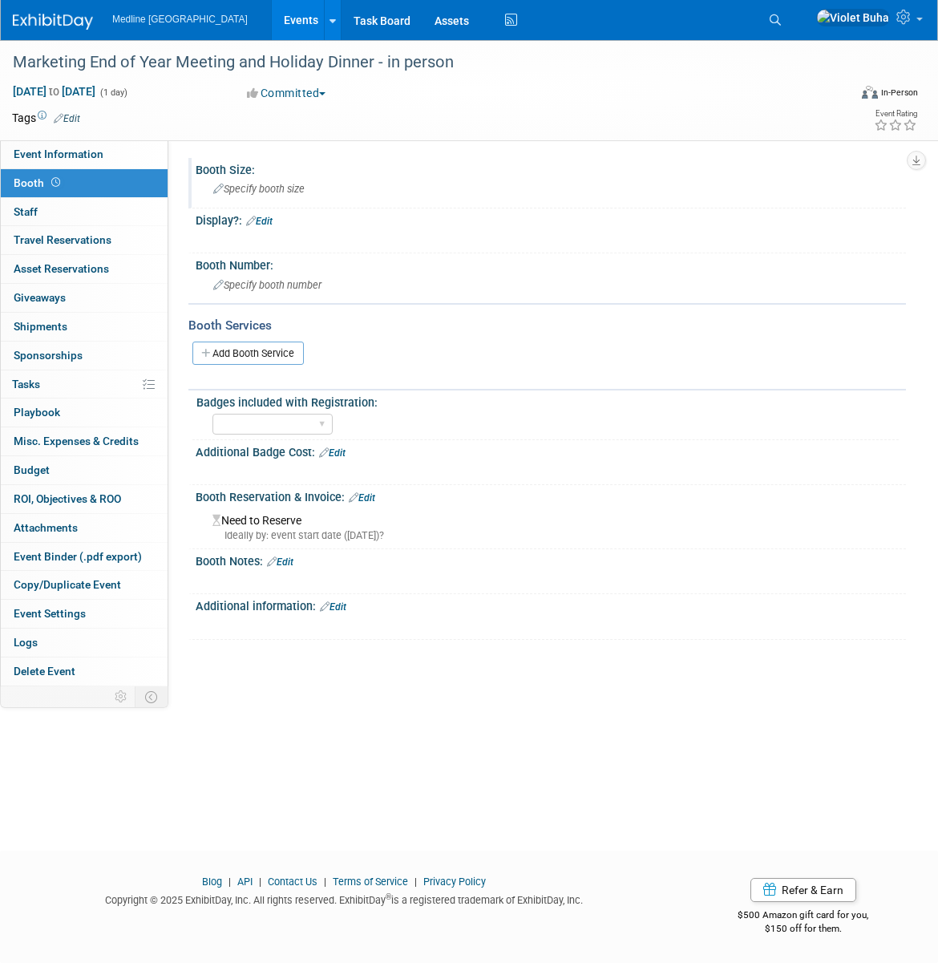
click at [267, 189] on span "Specify booth size" at bounding box center [258, 189] width 91 height 12
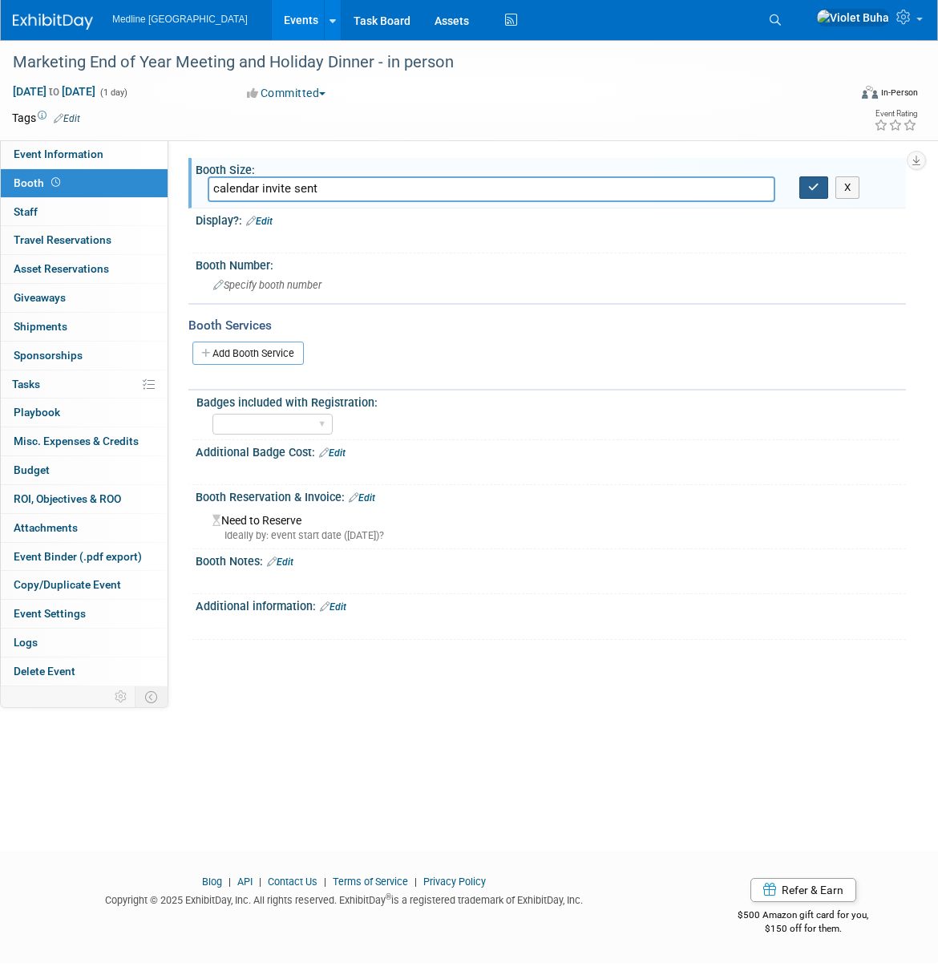
type input "calendar invite sent"
click at [814, 190] on icon "button" at bounding box center [813, 187] width 11 height 10
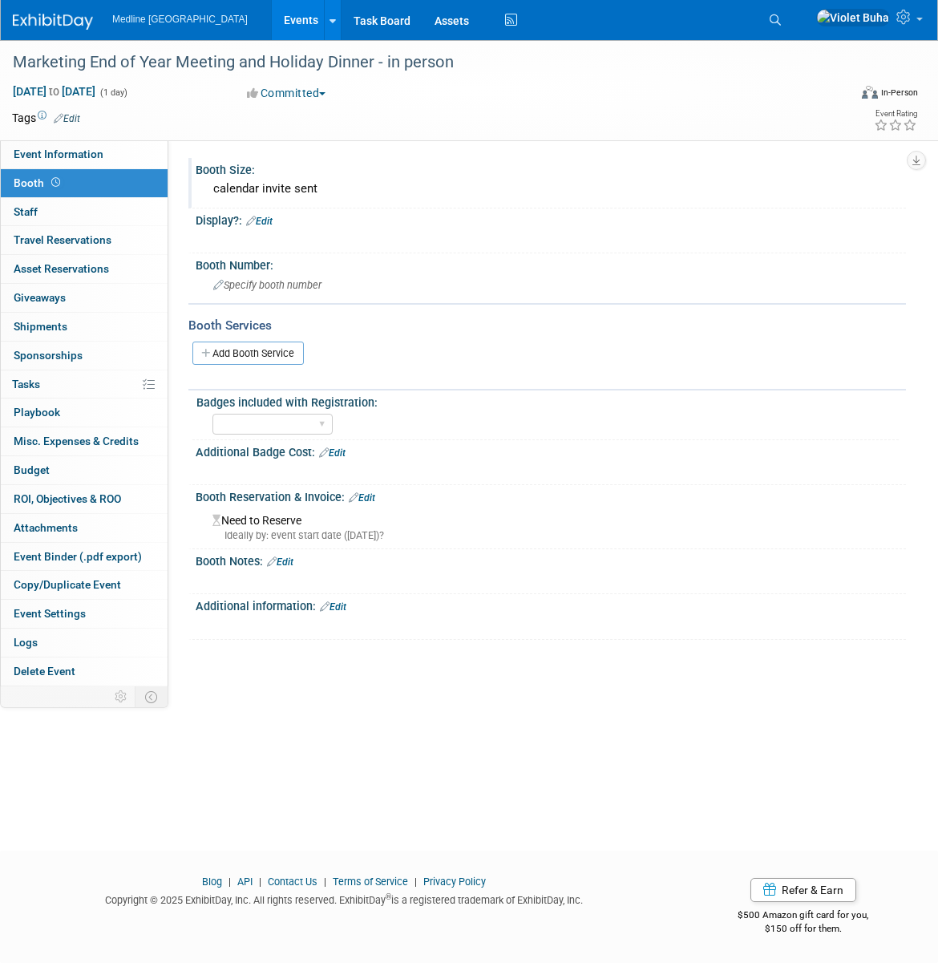
click at [45, 18] on img at bounding box center [53, 22] width 80 height 16
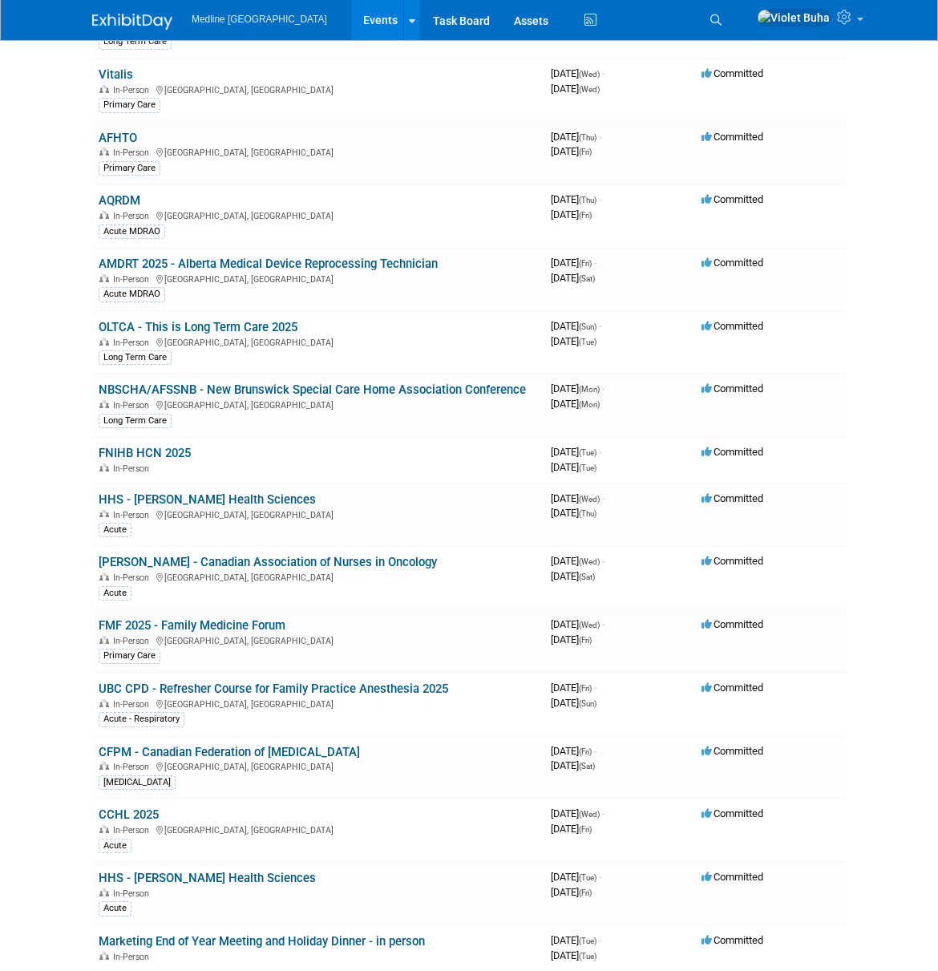
scroll to position [1188, 0]
click at [173, 326] on link "OLTCA - This is Long Term Care 2025" at bounding box center [198, 326] width 199 height 14
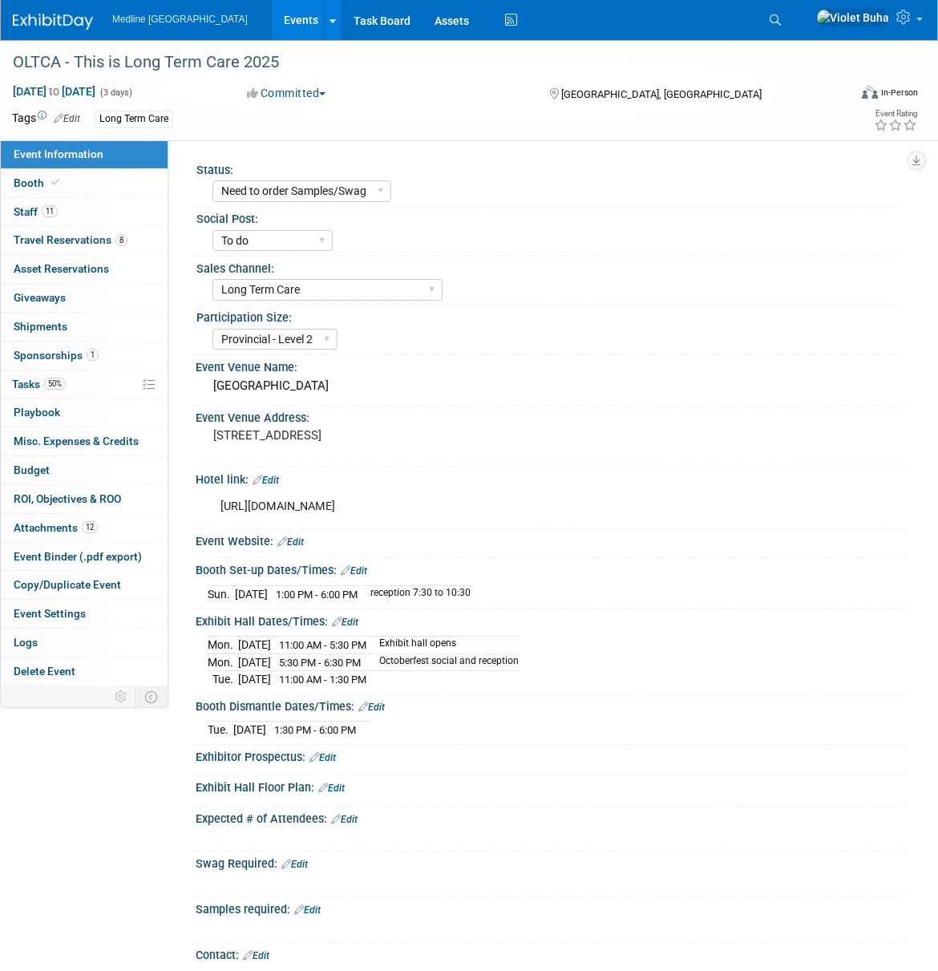
select select "Need to order Samples/Swag"
select select "To do"
select select "Long Term Care"
select select "Provincial - Level 2"
click at [105, 189] on link "Booth" at bounding box center [84, 183] width 167 height 28
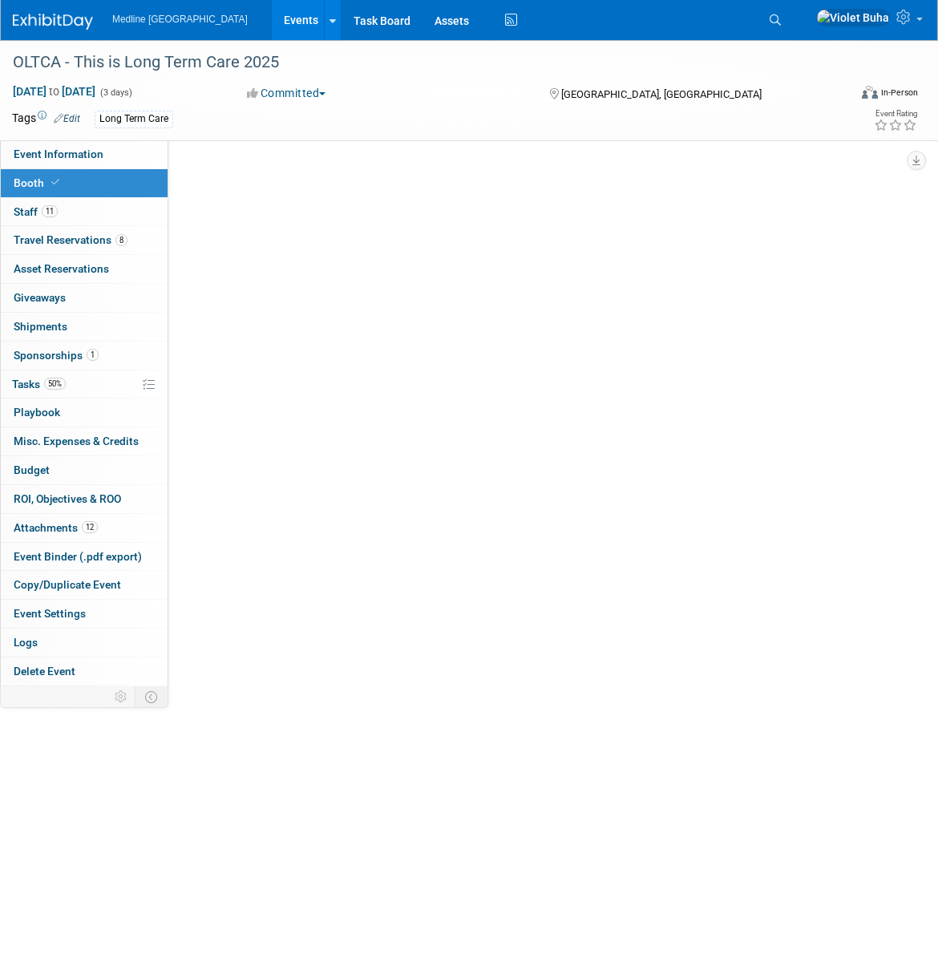
select select "6"
